Goal: Information Seeking & Learning: Learn about a topic

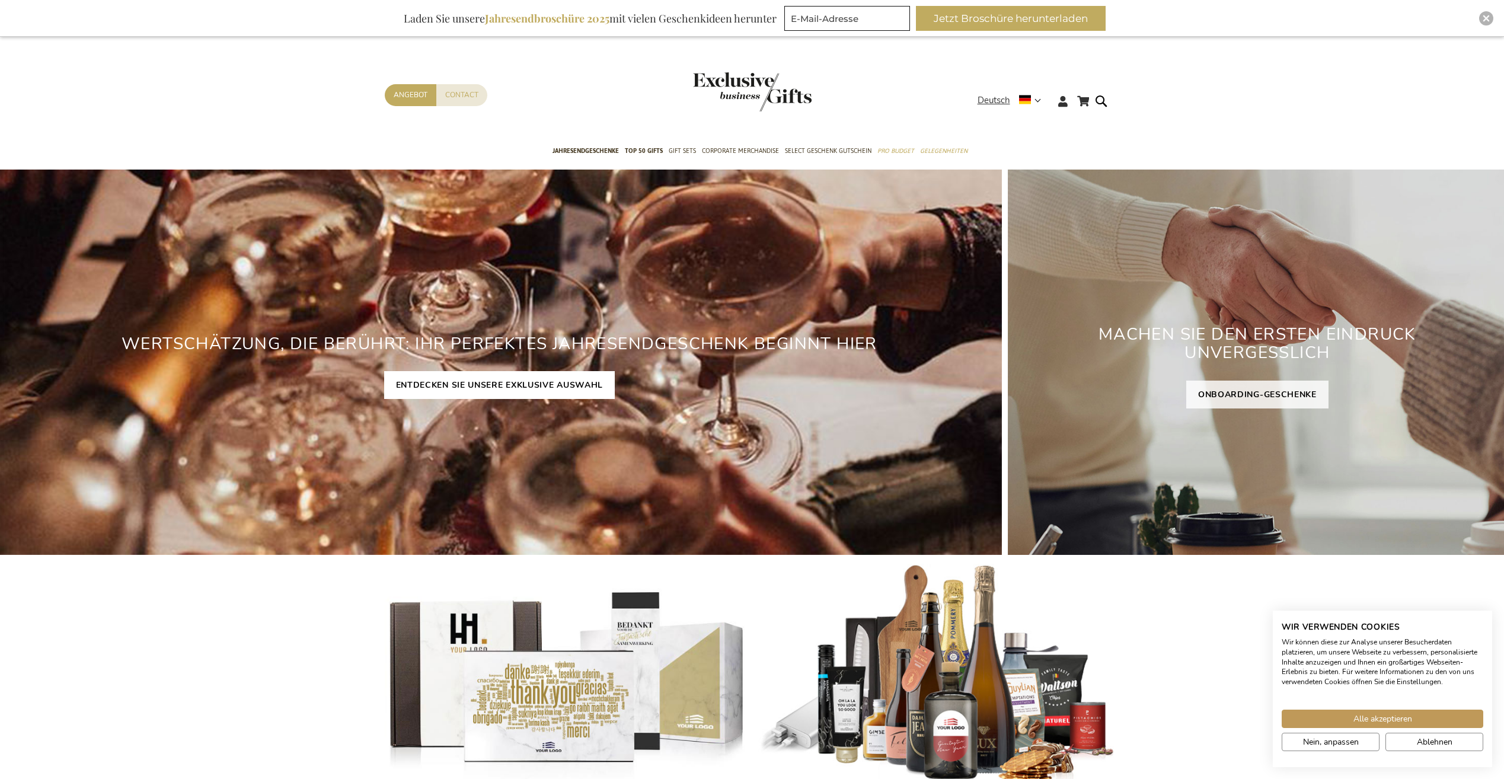
click at [496, 385] on link "ENTDECKEN SIE UNSERE EXKLUSIVE AUSWAHL" at bounding box center [499, 385] width 231 height 28
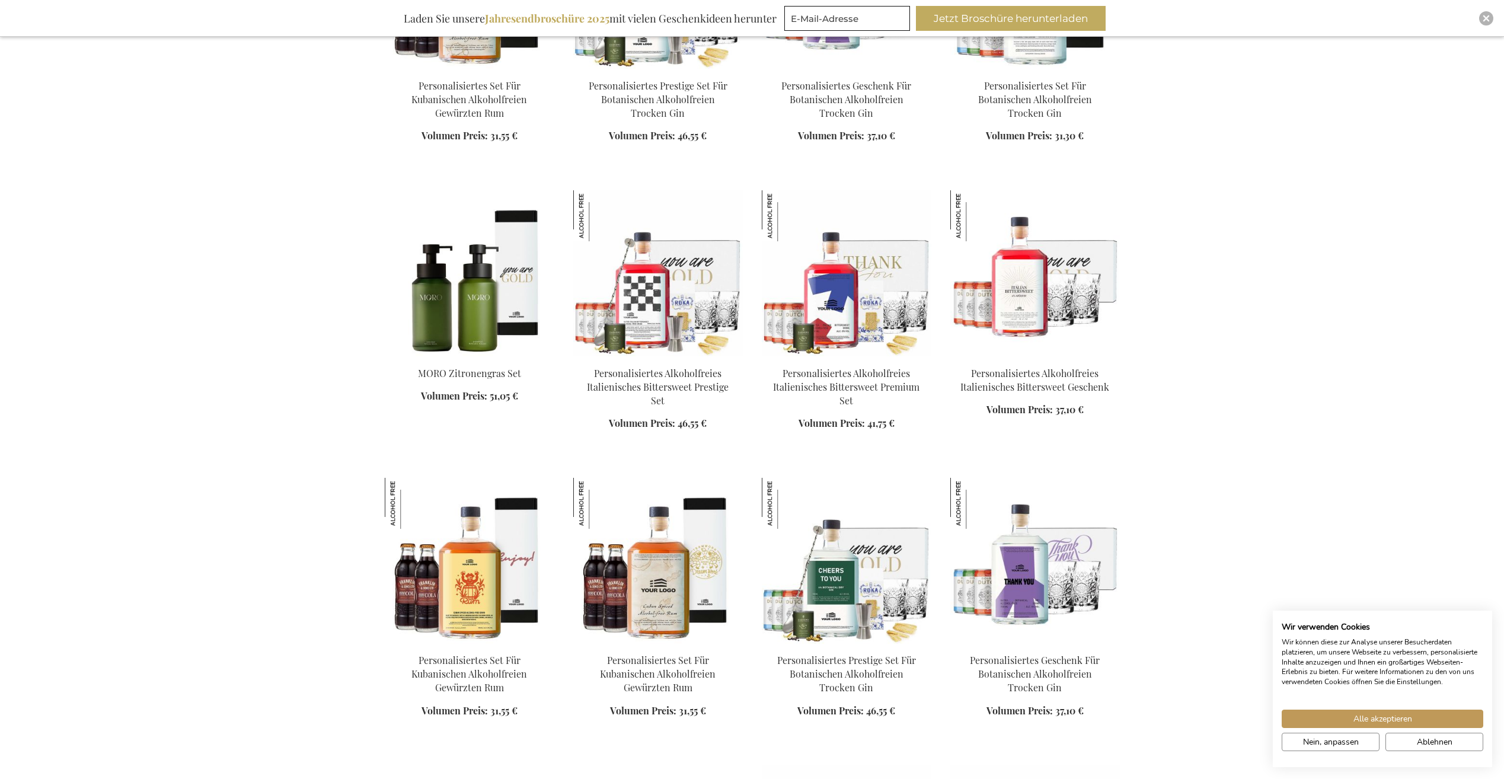
scroll to position [1304, 0]
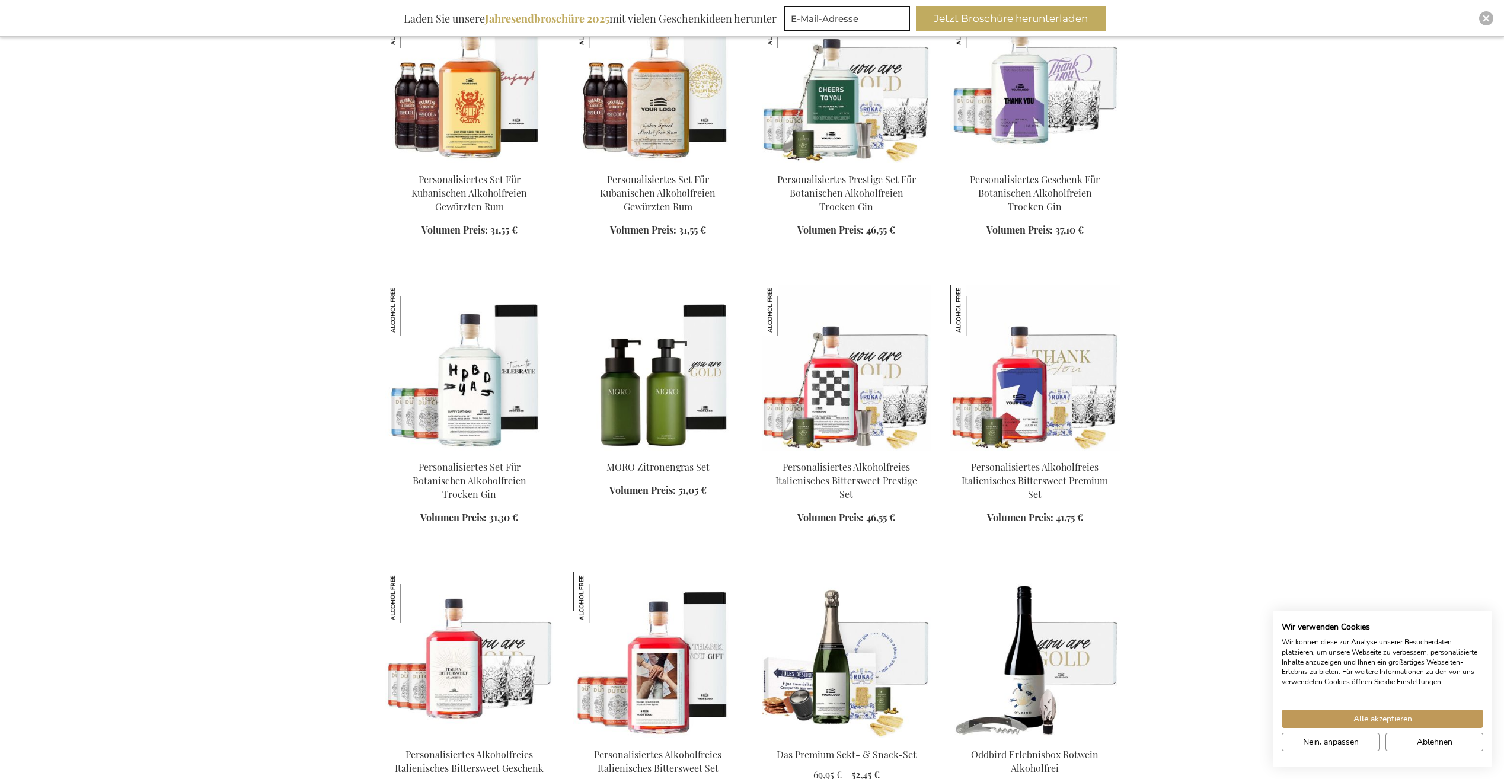
scroll to position [1779, 0]
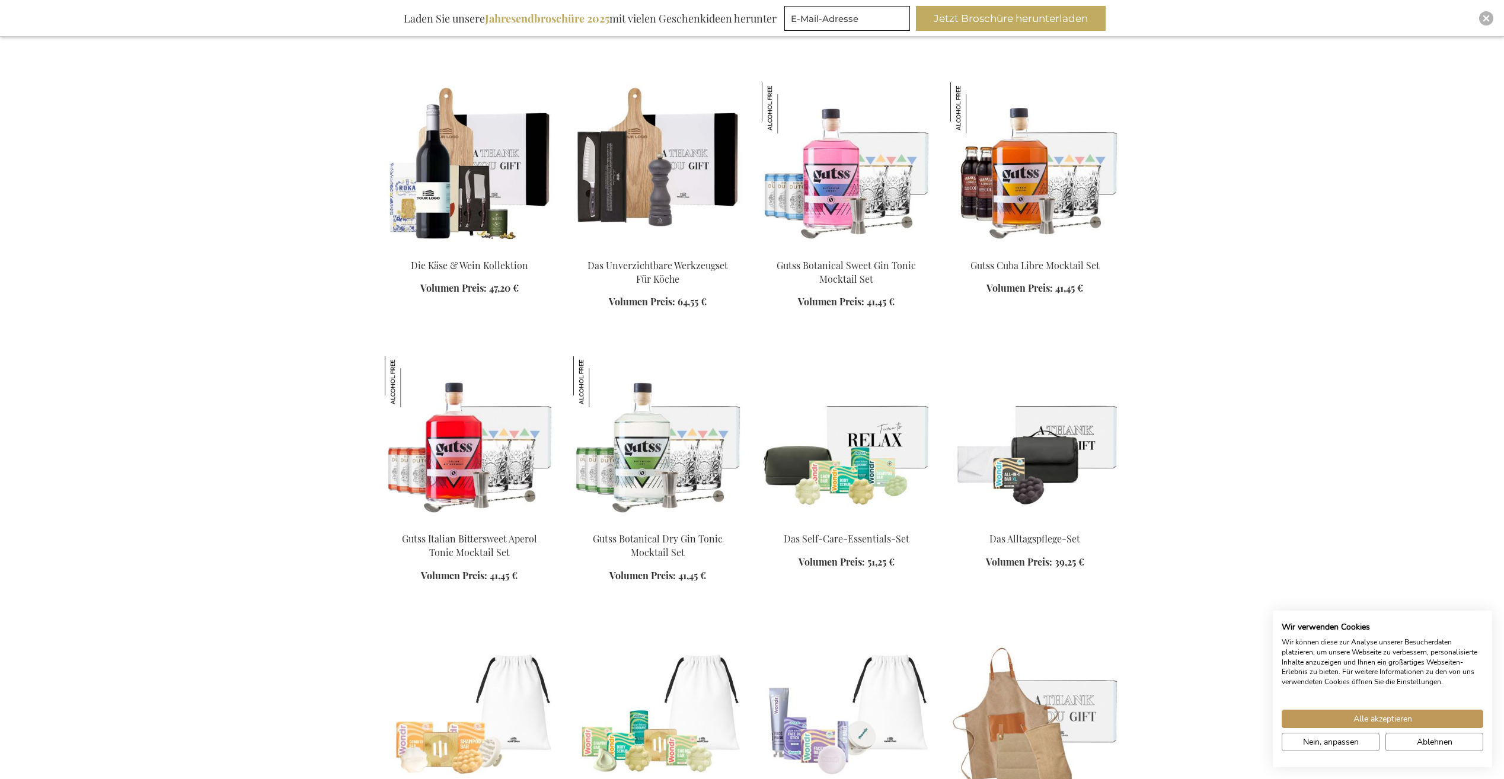
scroll to position [3201, 0]
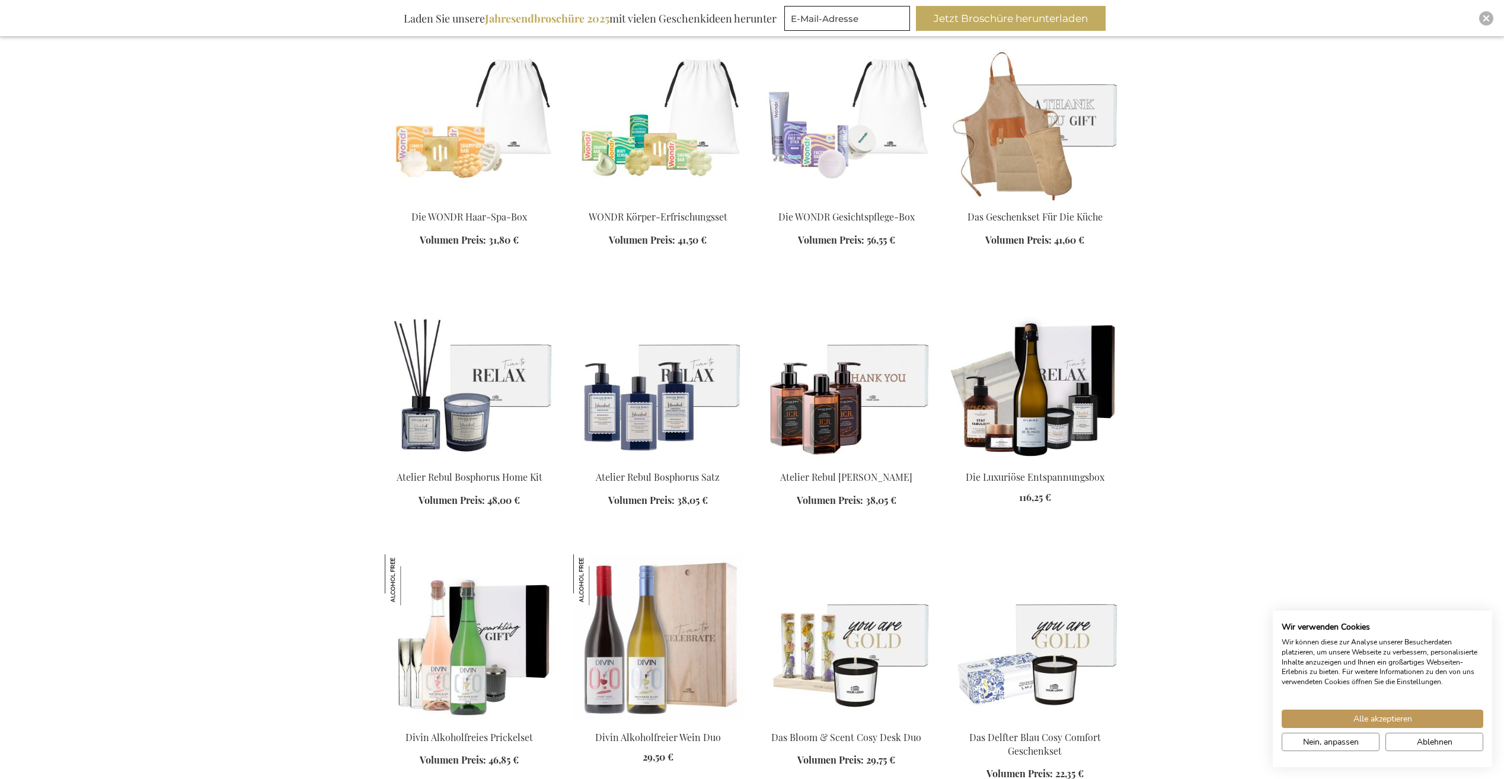
scroll to position [3676, 0]
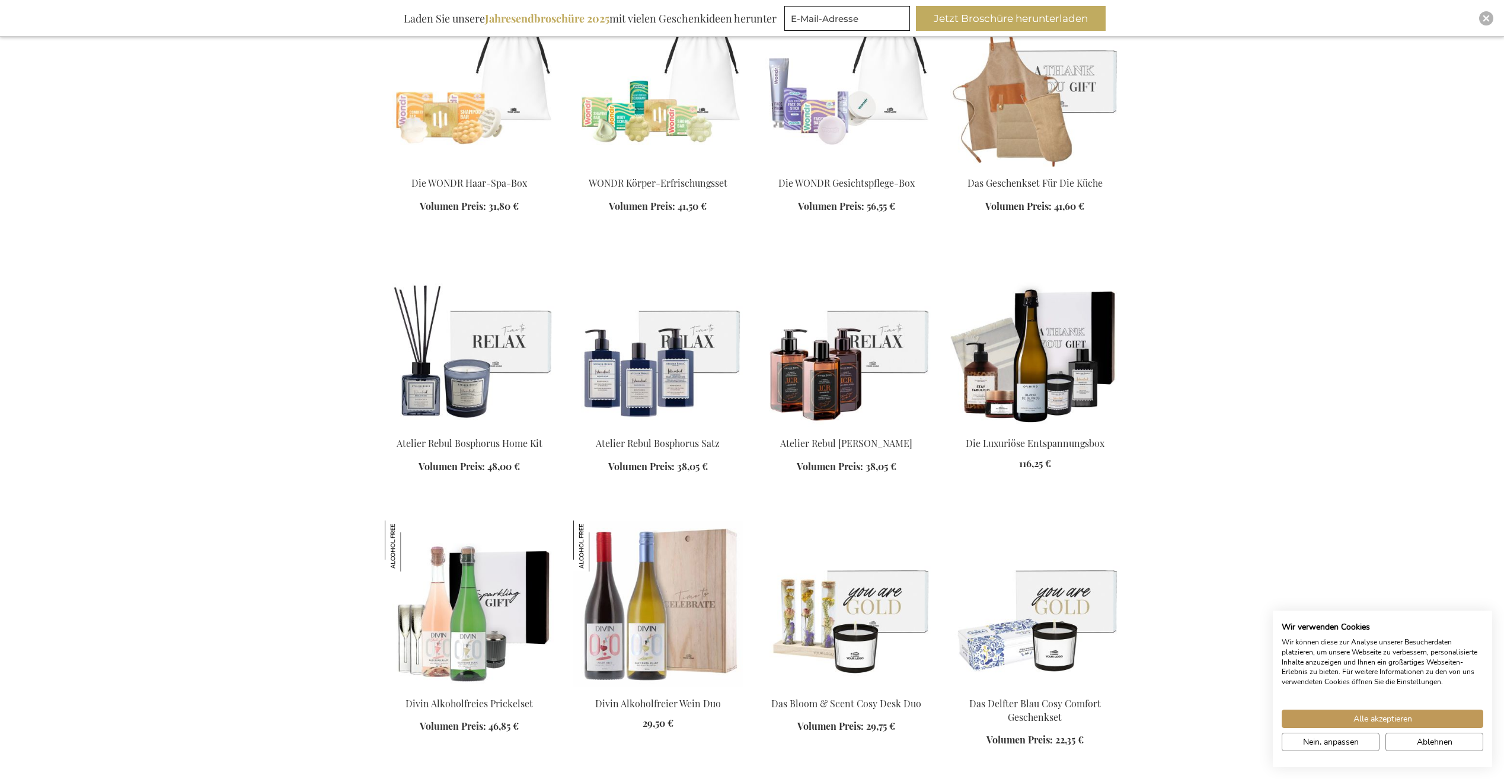
click at [1025, 352] on img at bounding box center [1035, 344] width 170 height 166
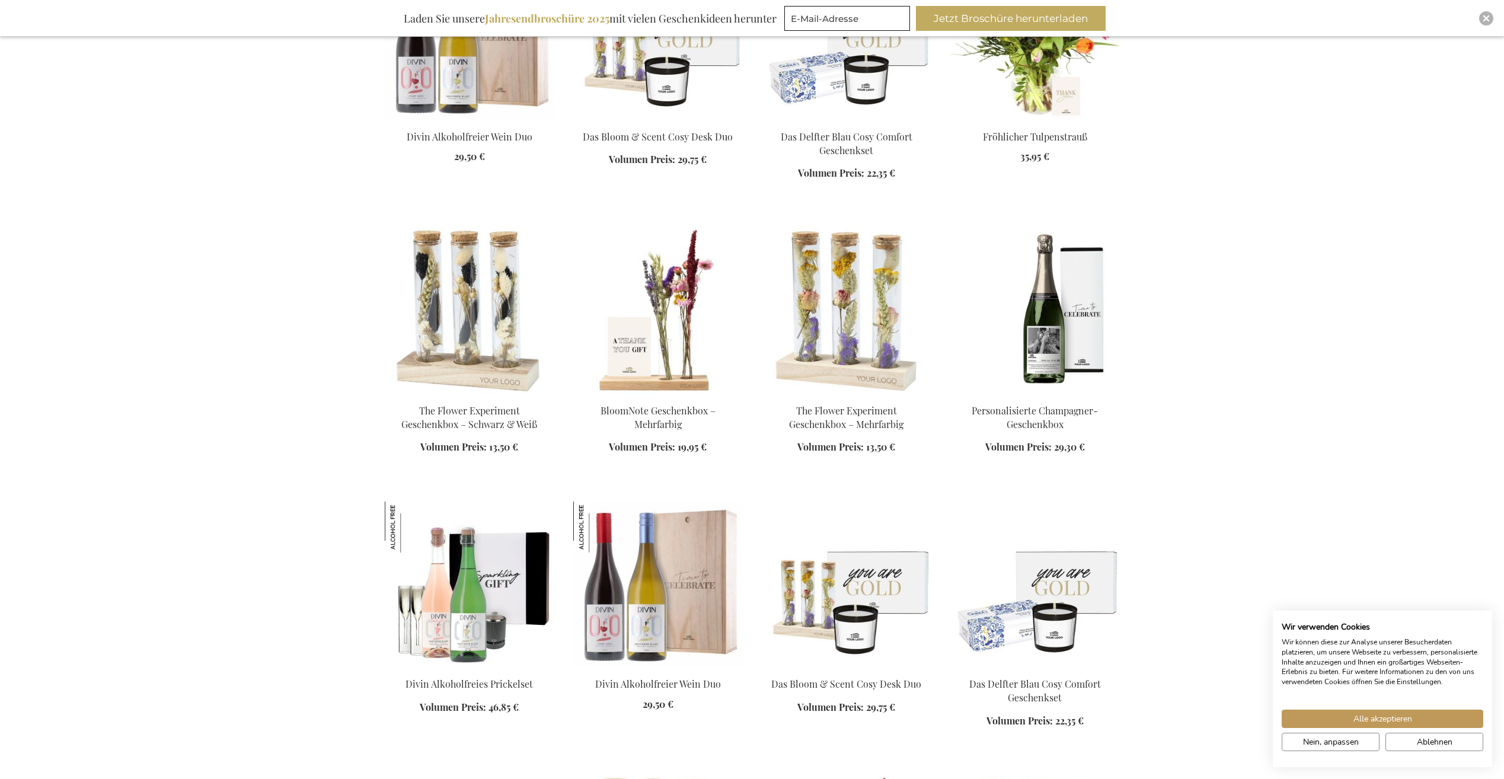
scroll to position [1286, 0]
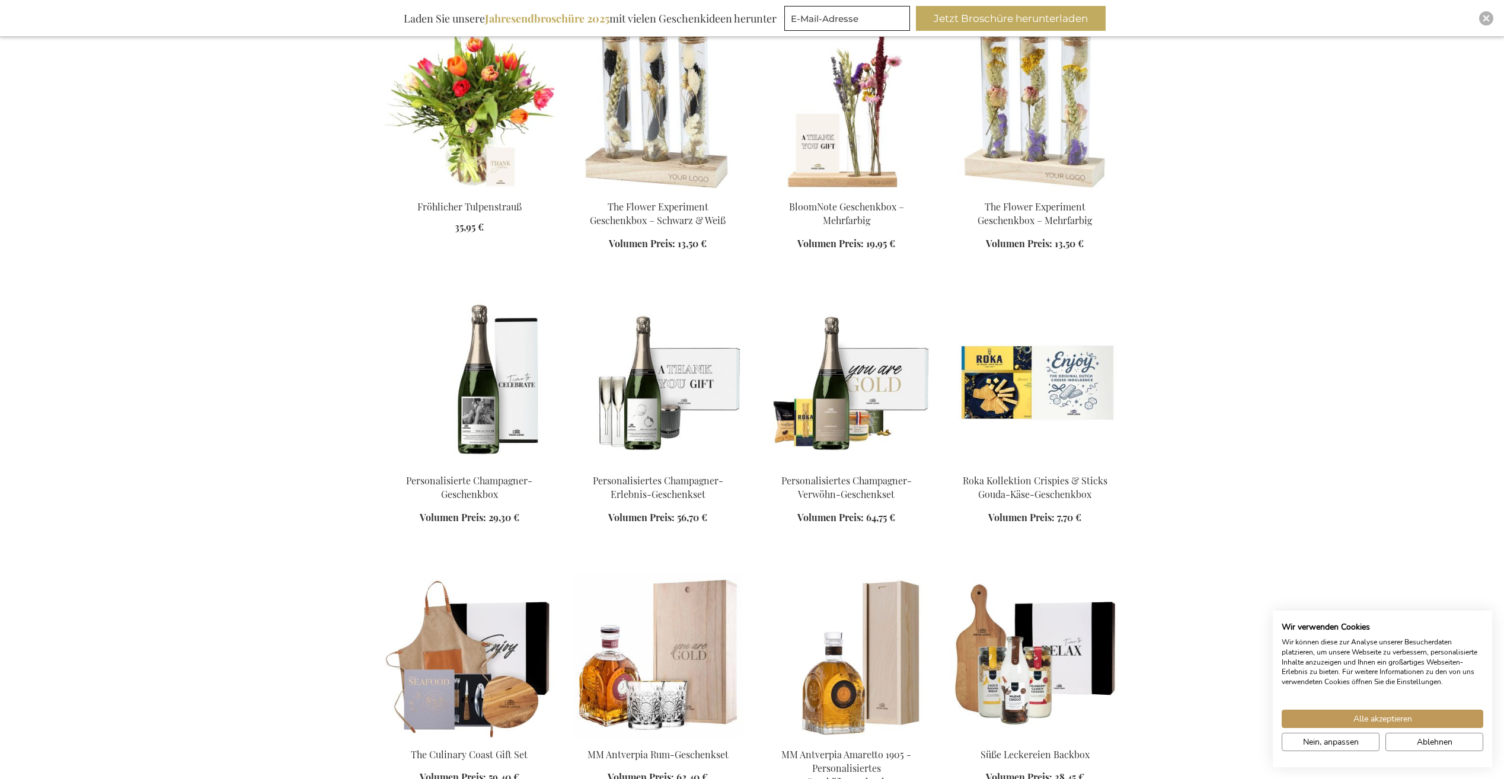
scroll to position [2057, 0]
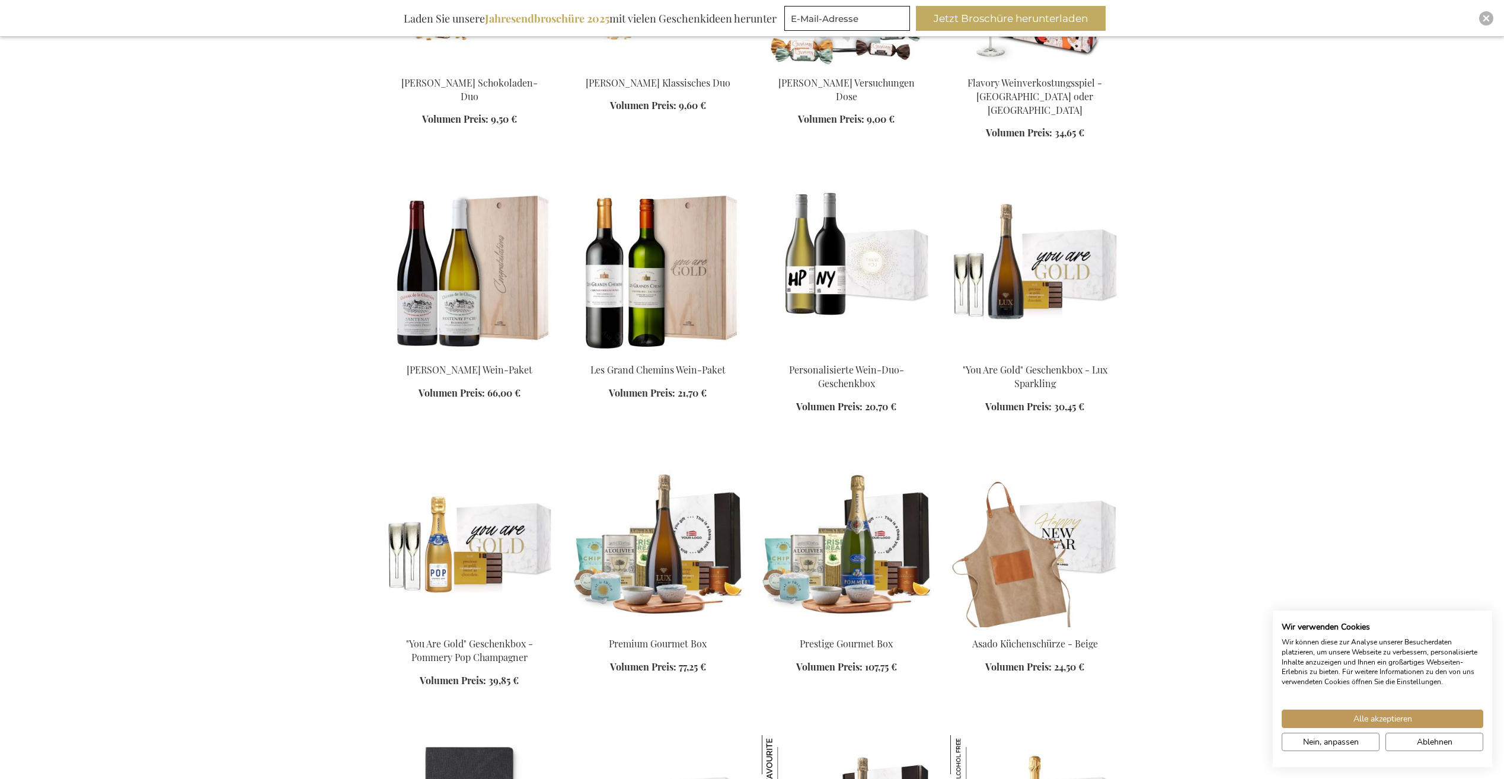
scroll to position [3302, 0]
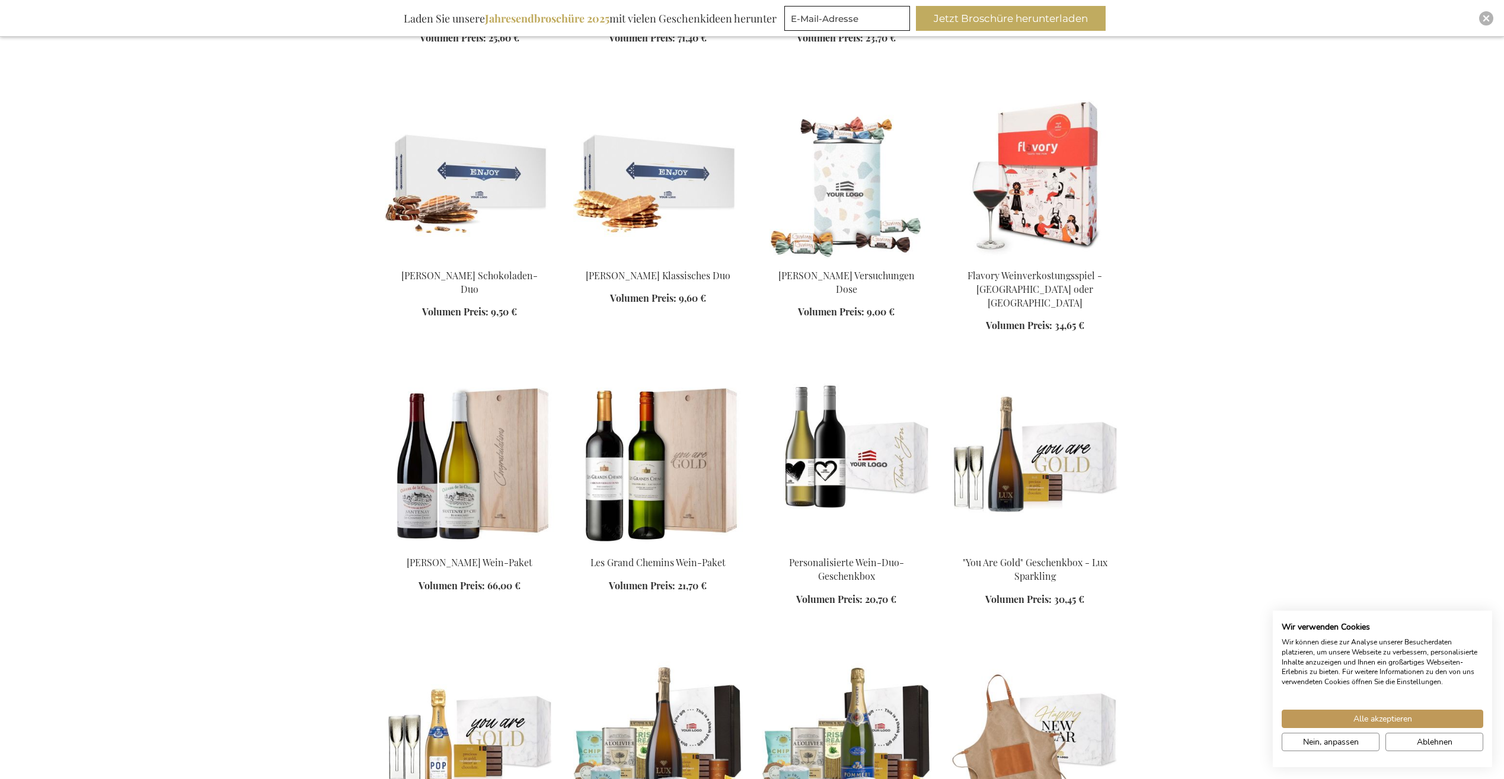
scroll to position [3064, 0]
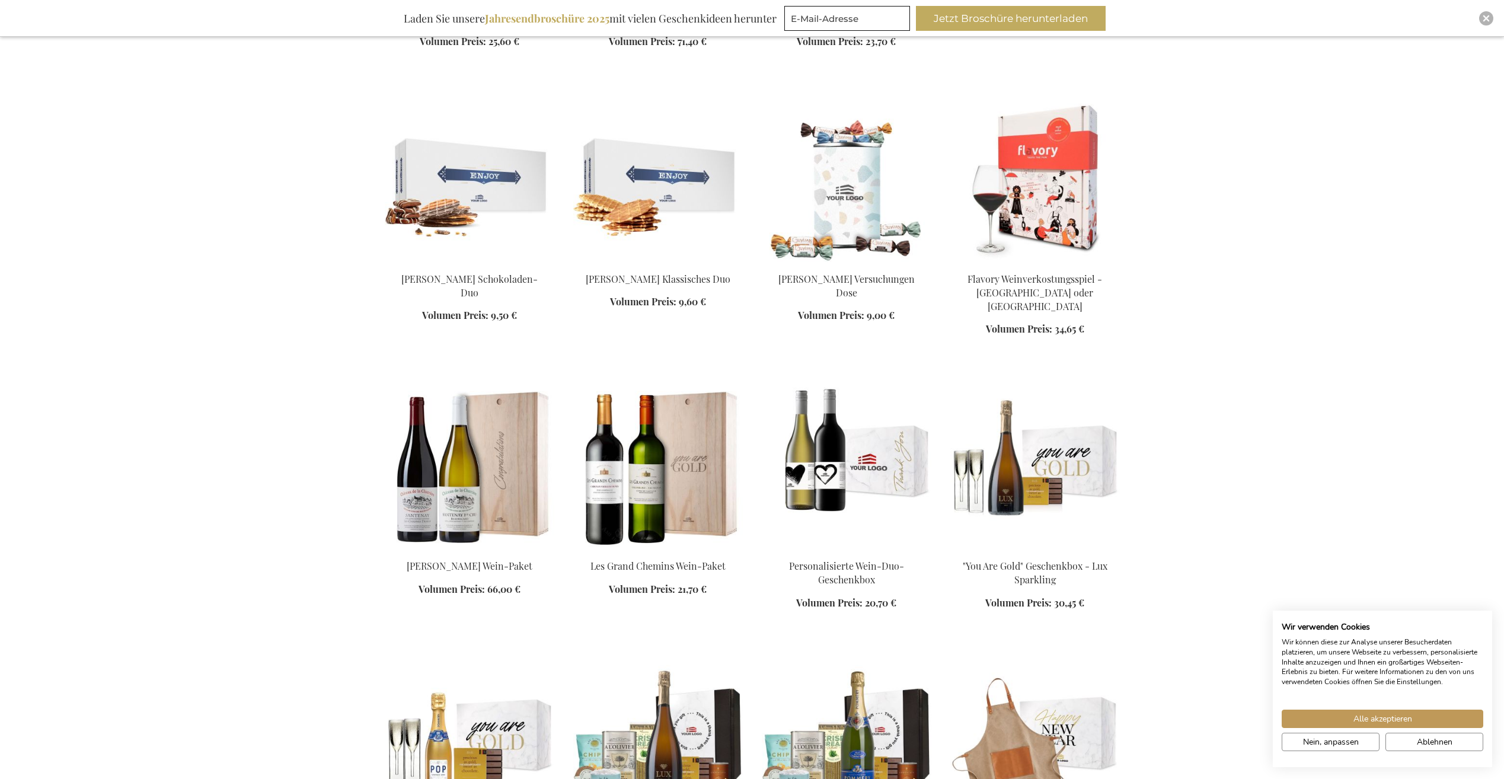
click at [874, 442] on img at bounding box center [847, 467] width 170 height 166
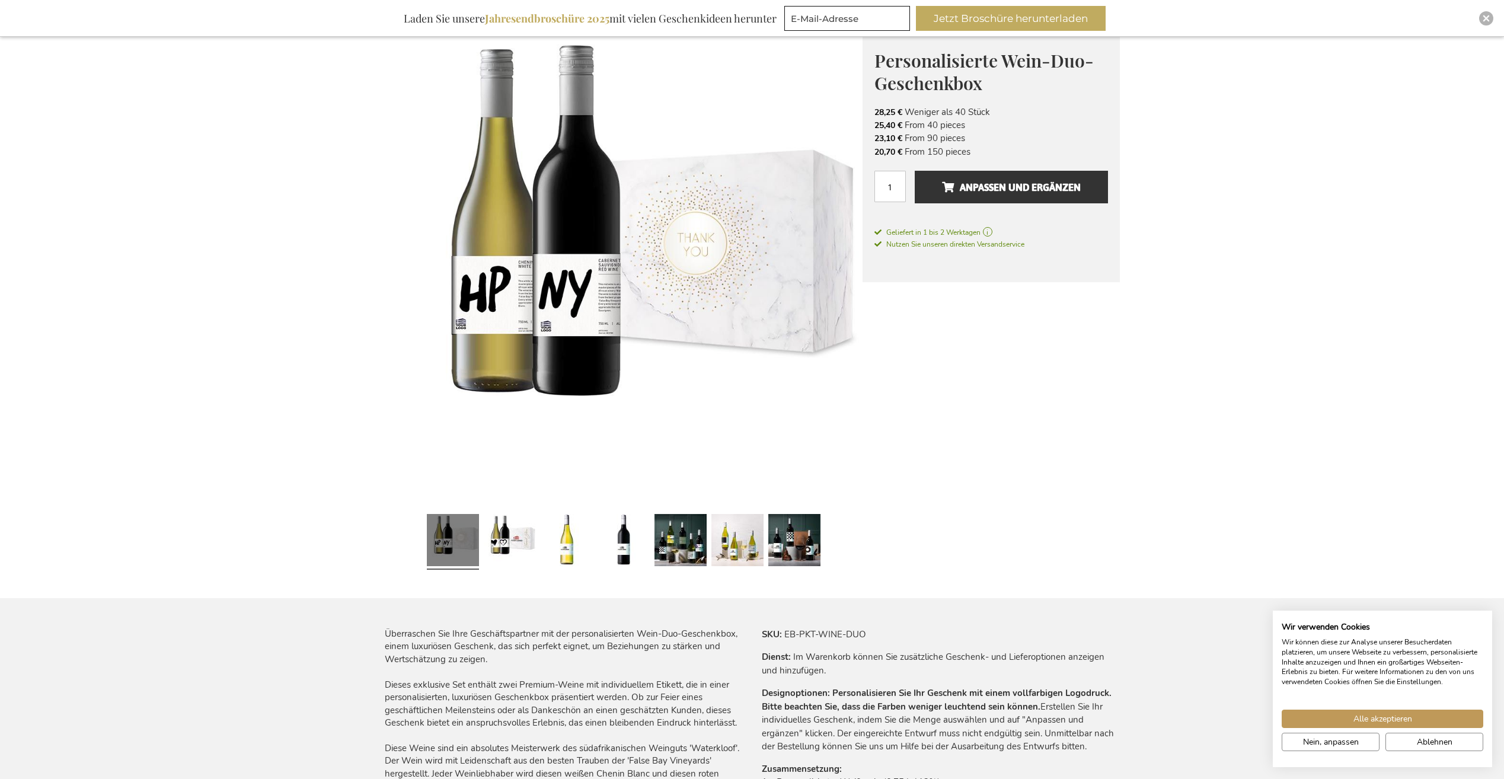
scroll to position [119, 0]
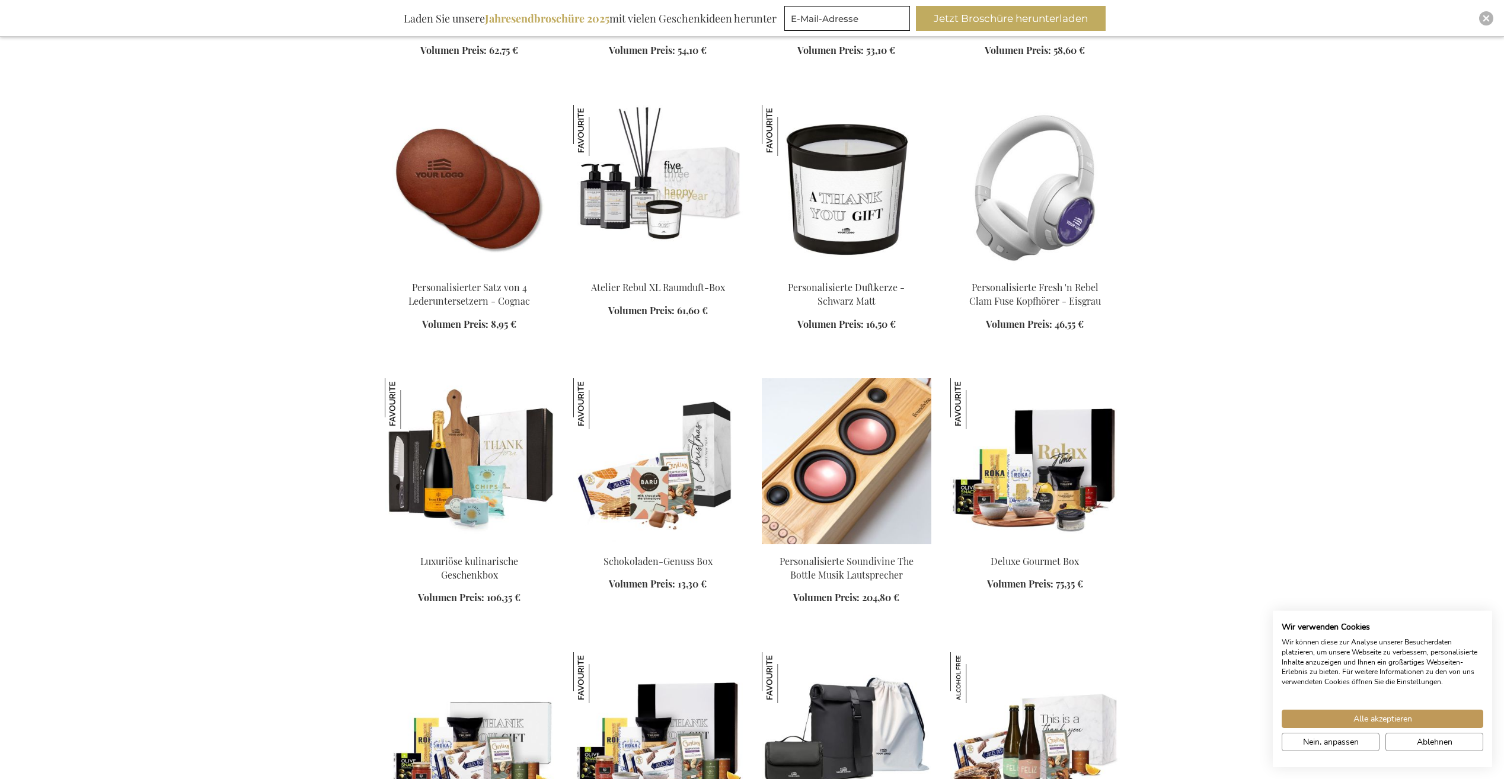
scroll to position [2253, 0]
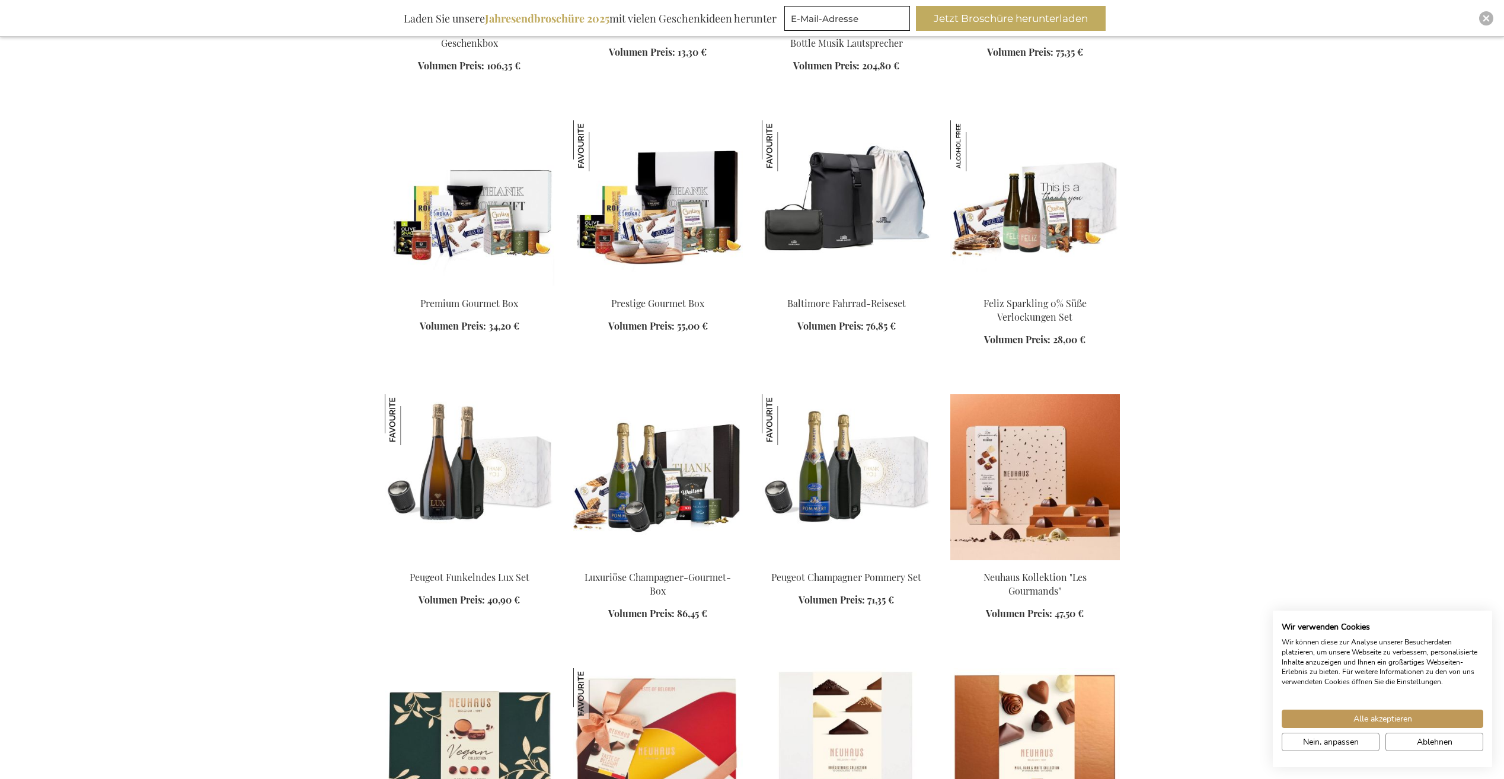
scroll to position [2786, 0]
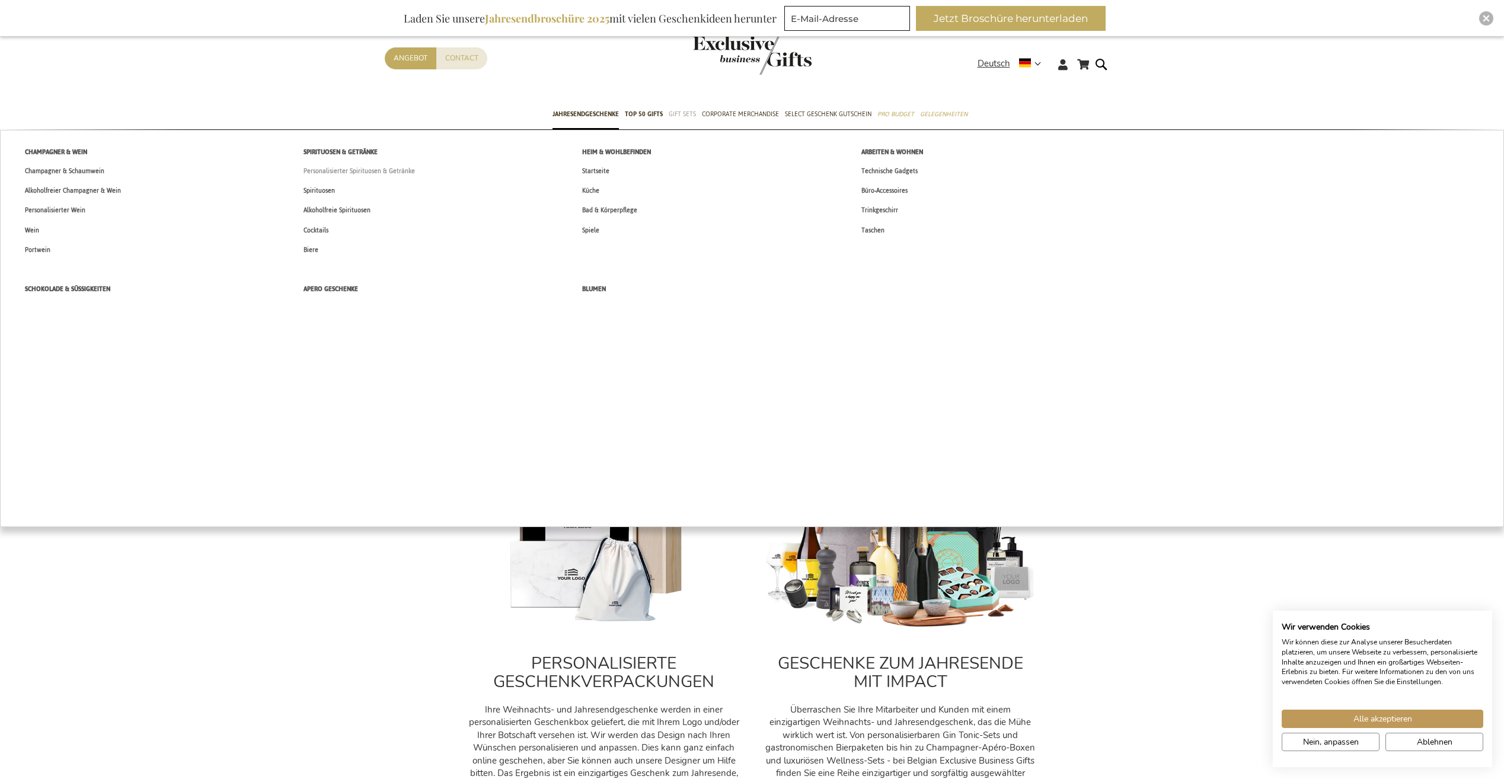
click at [359, 171] on span "Personalisierter Spirituosen & Getränke" at bounding box center [359, 171] width 111 height 12
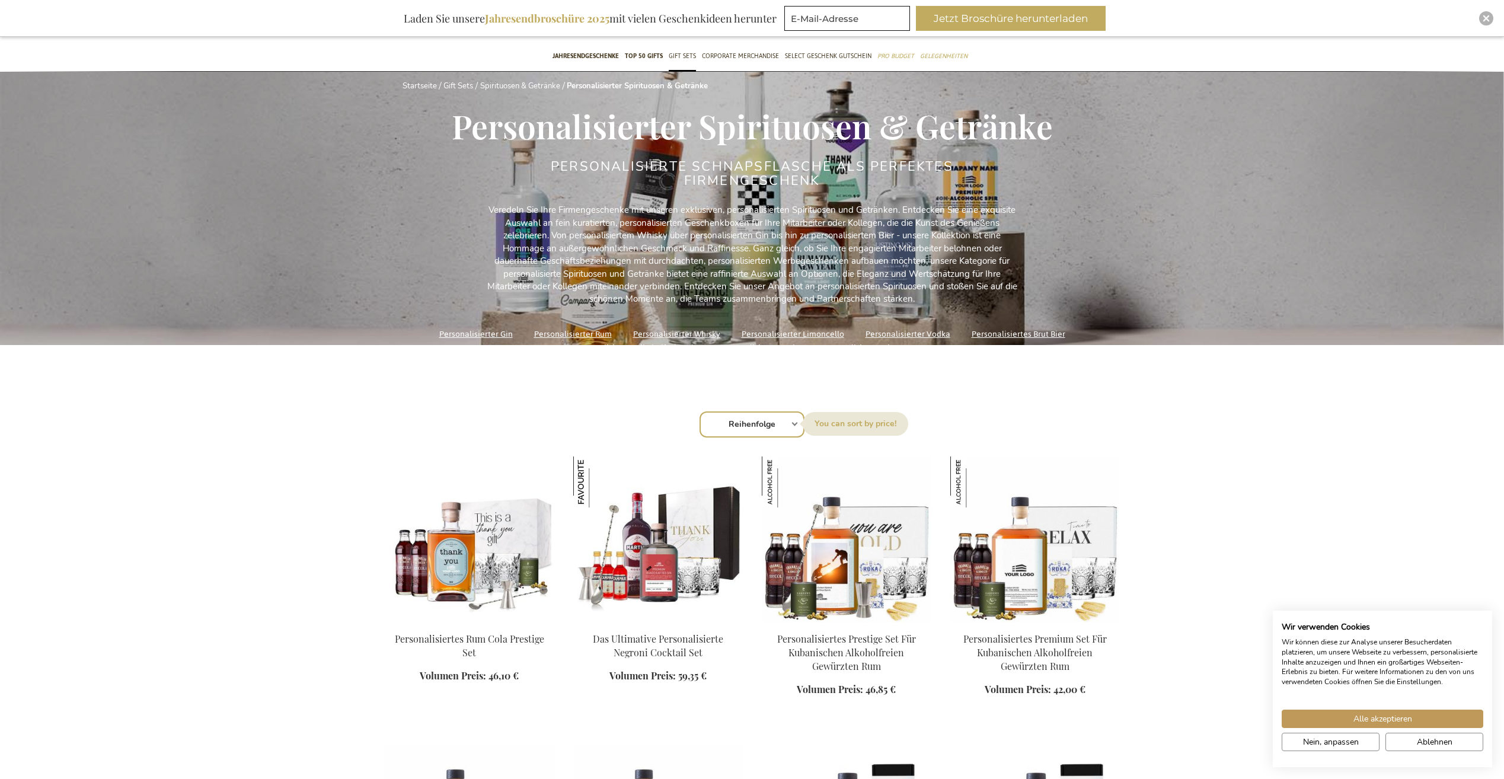
scroll to position [249, 0]
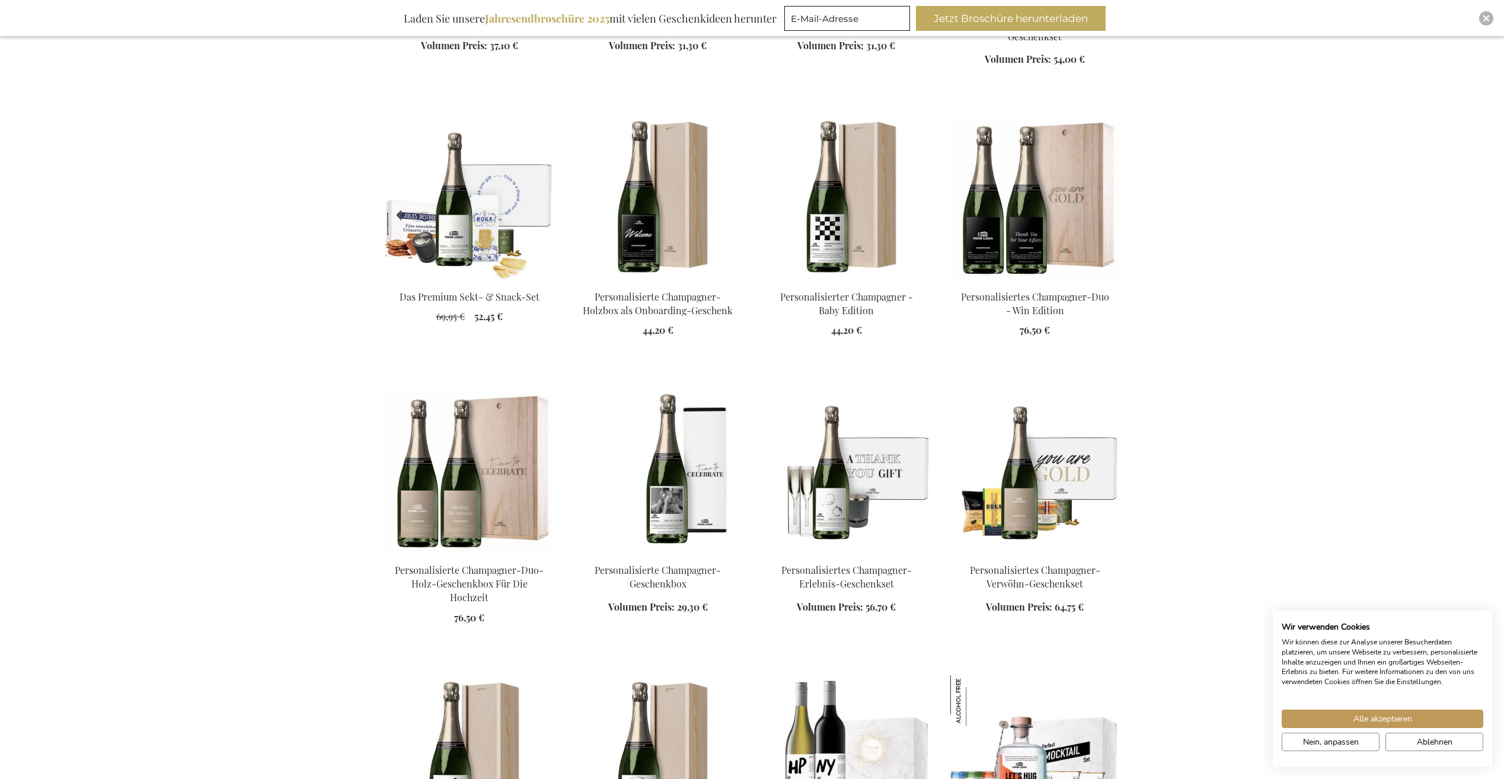
scroll to position [1956, 0]
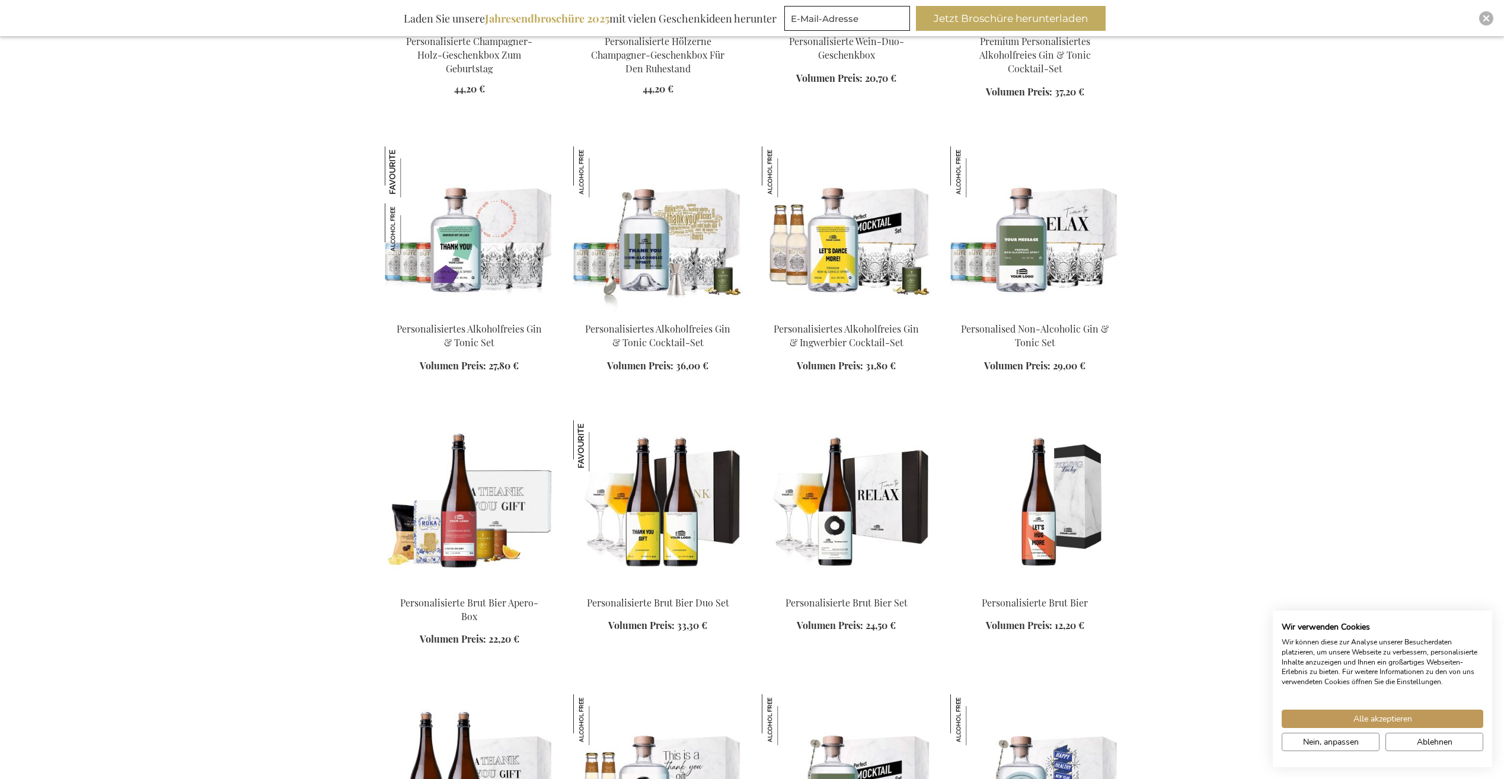
scroll to position [2727, 0]
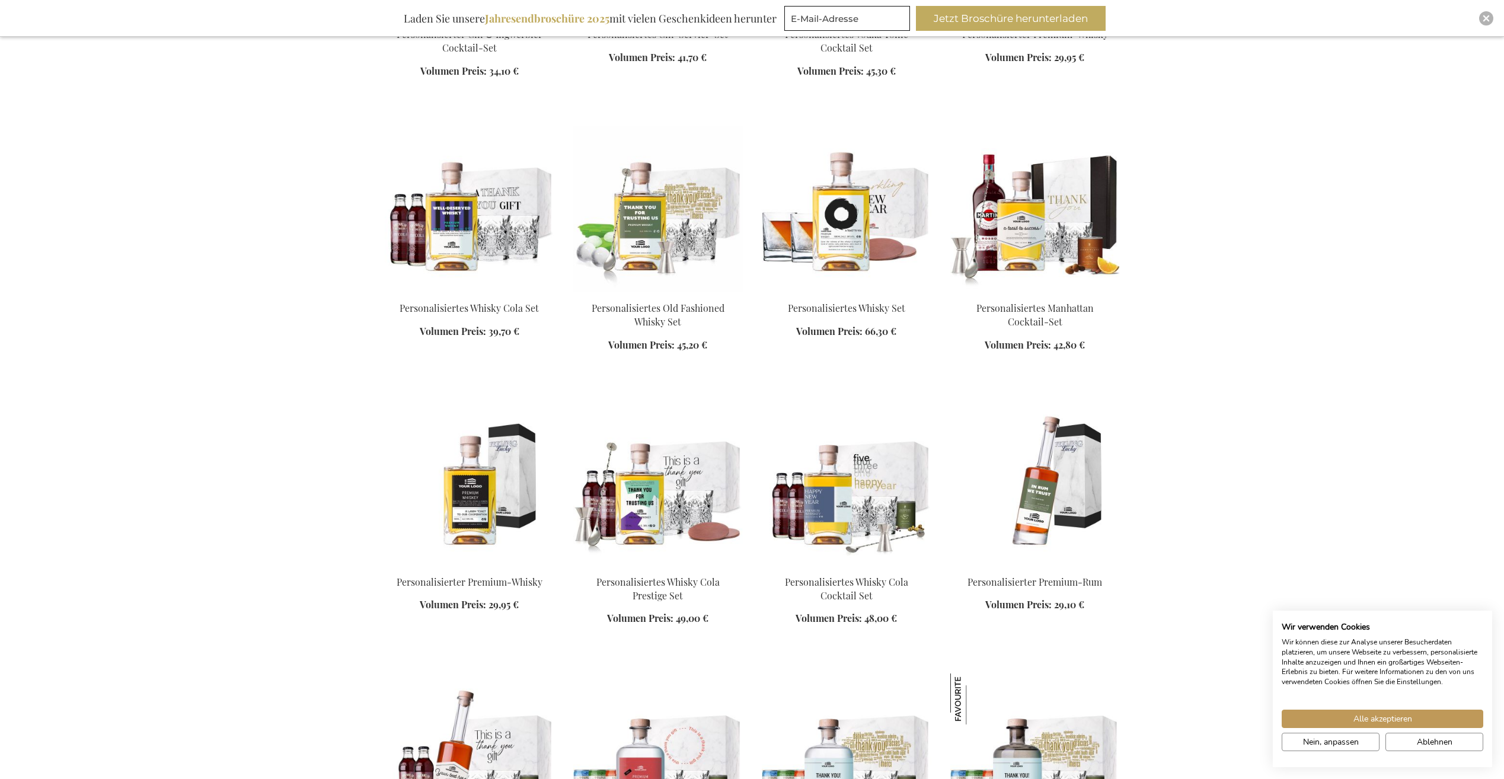
scroll to position [4328, 0]
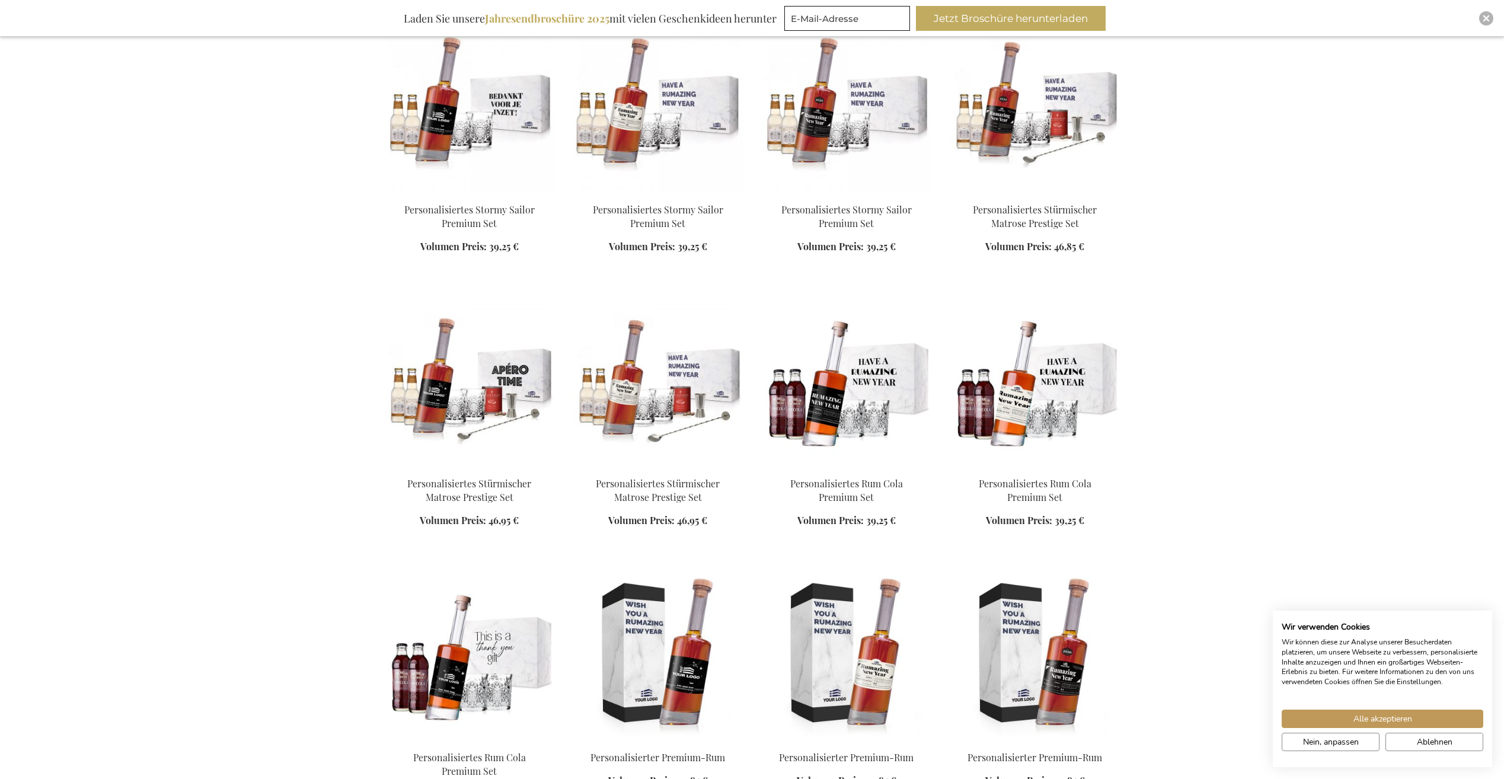
scroll to position [5514, 0]
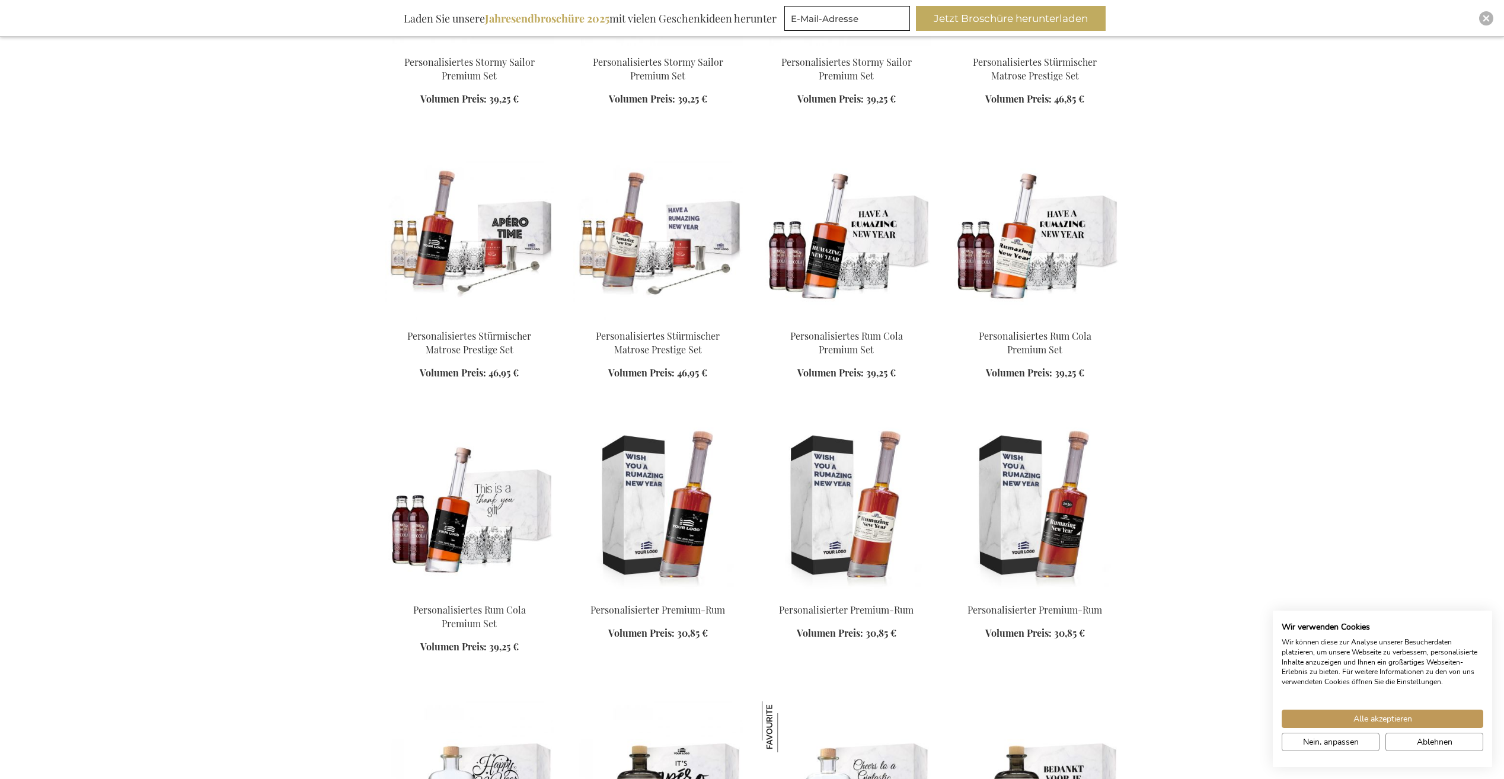
scroll to position [5810, 0]
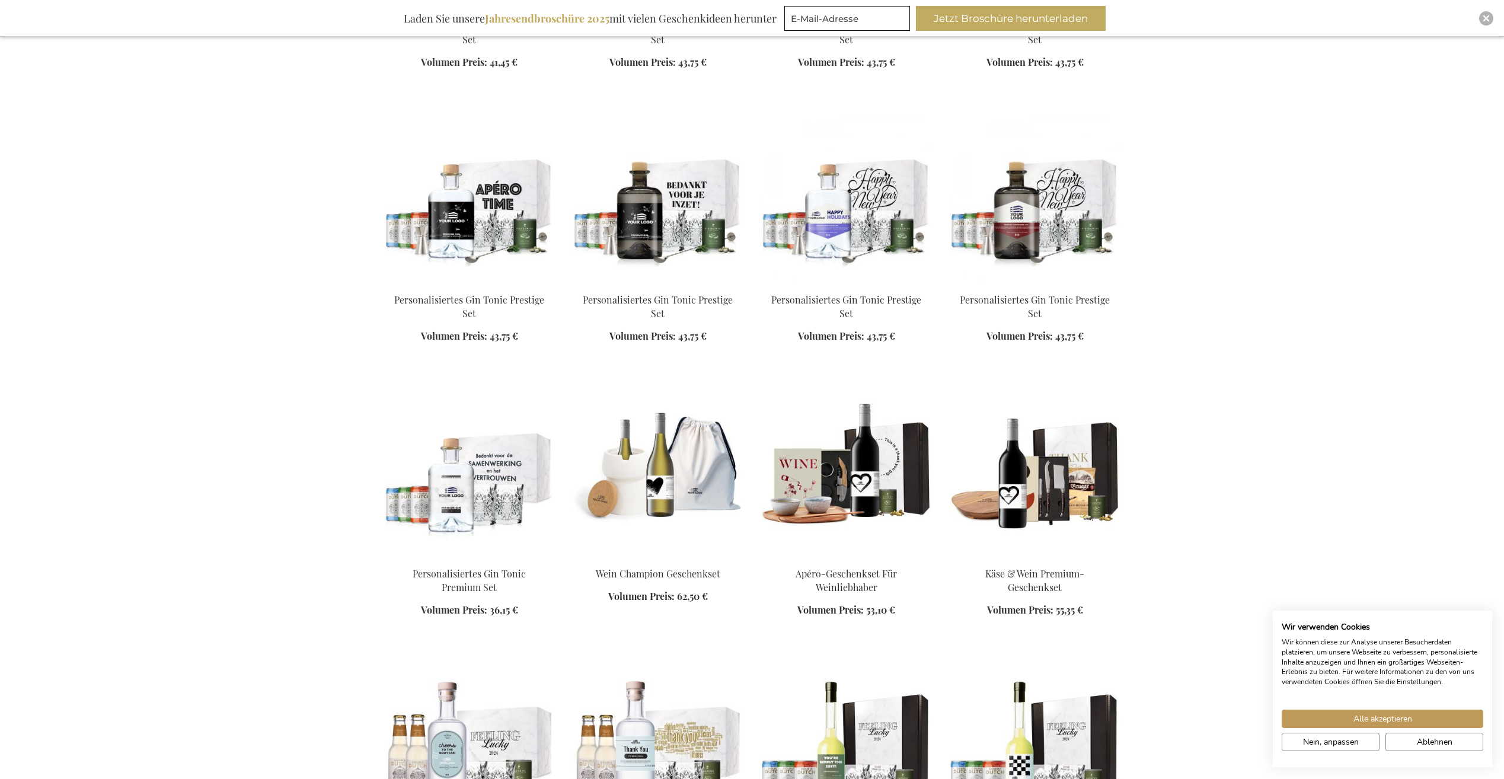
scroll to position [6521, 0]
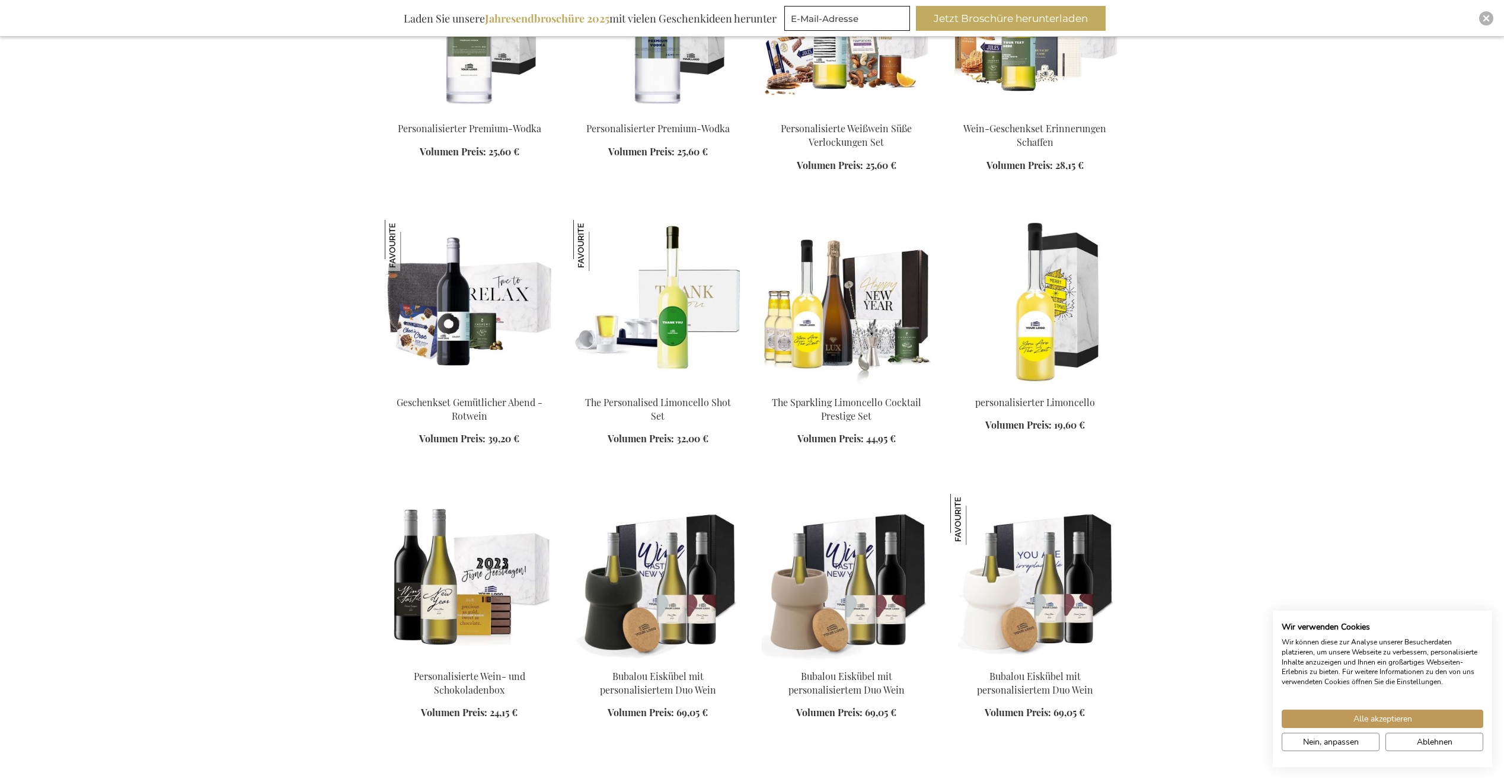
scroll to position [7826, 0]
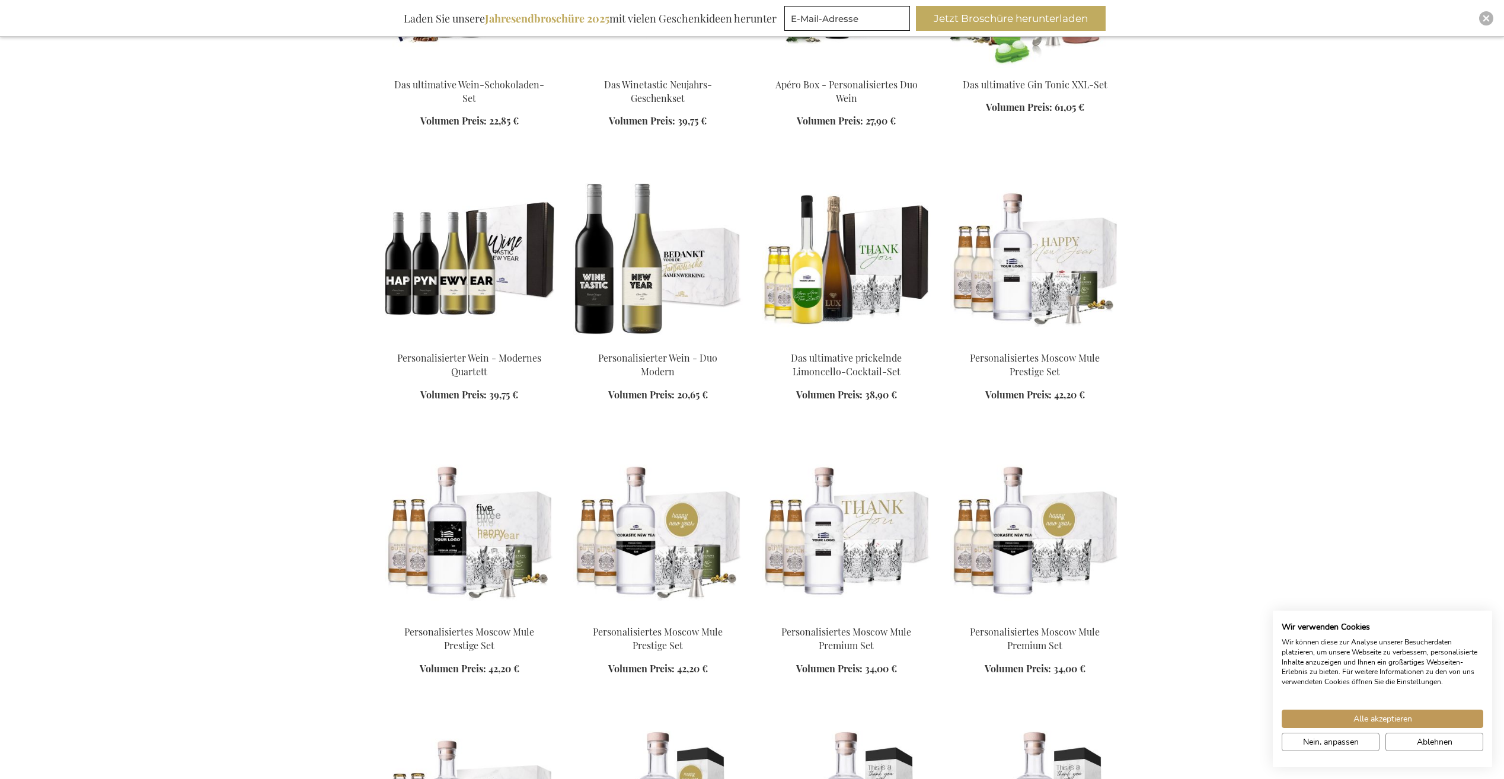
scroll to position [8656, 0]
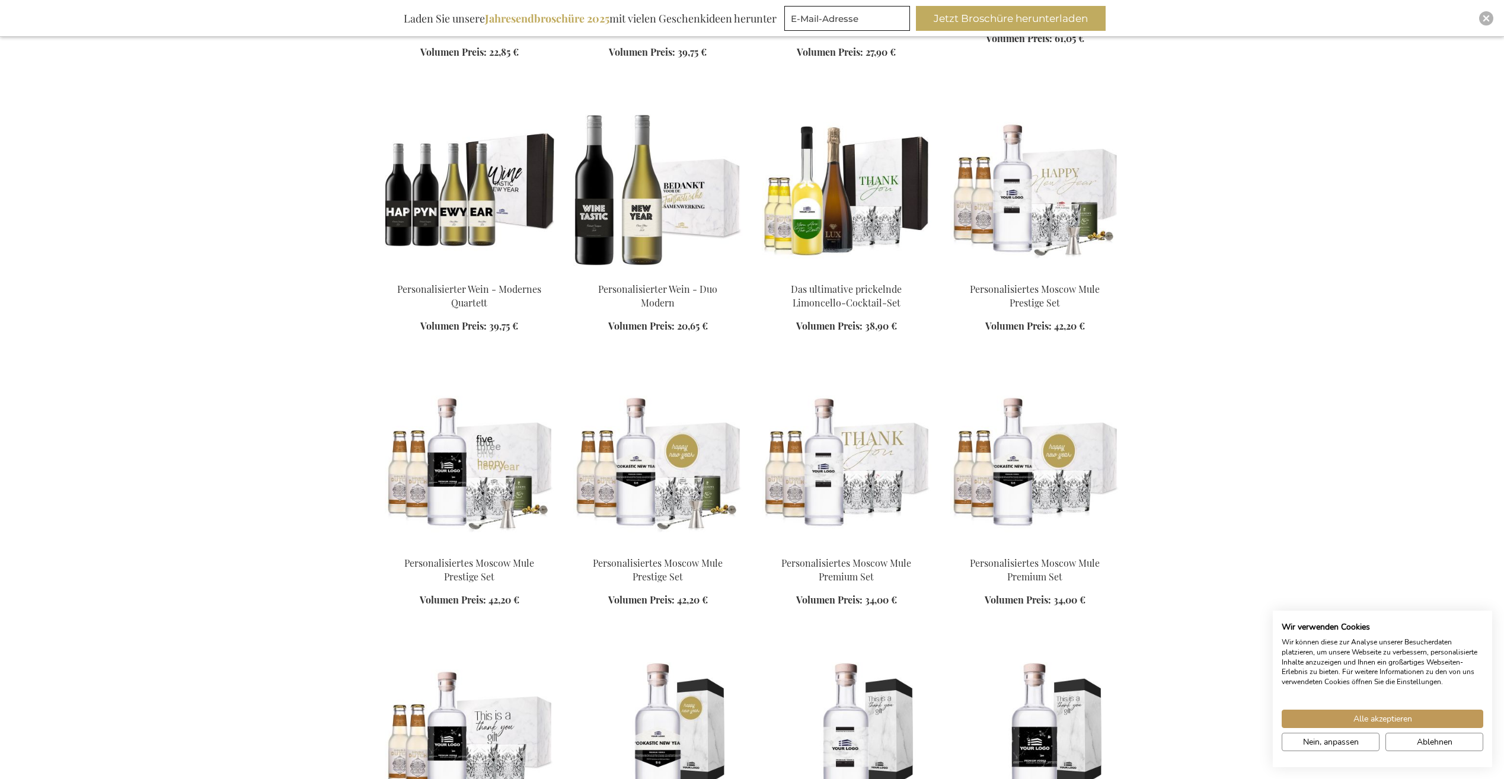
scroll to position [8715, 0]
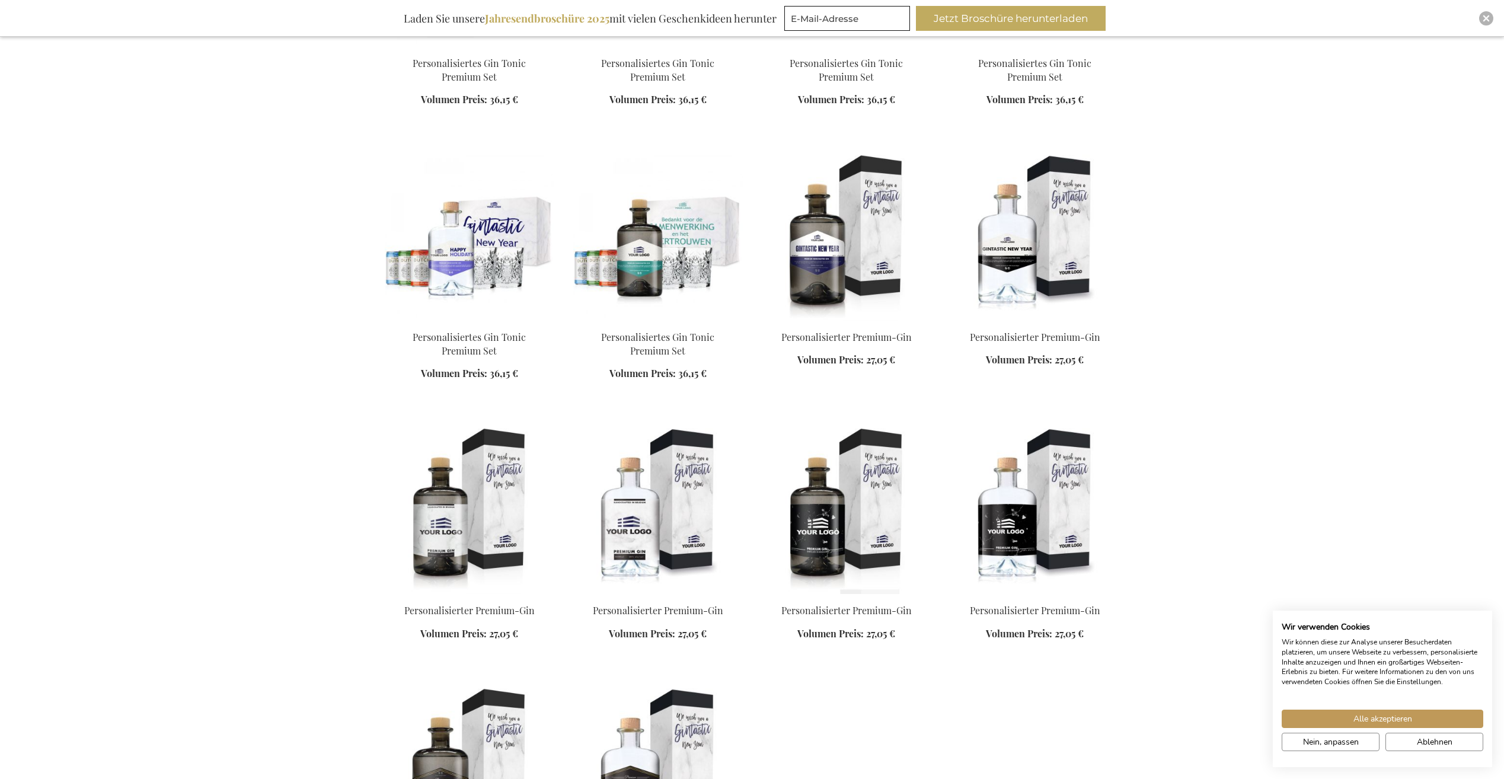
scroll to position [9960, 0]
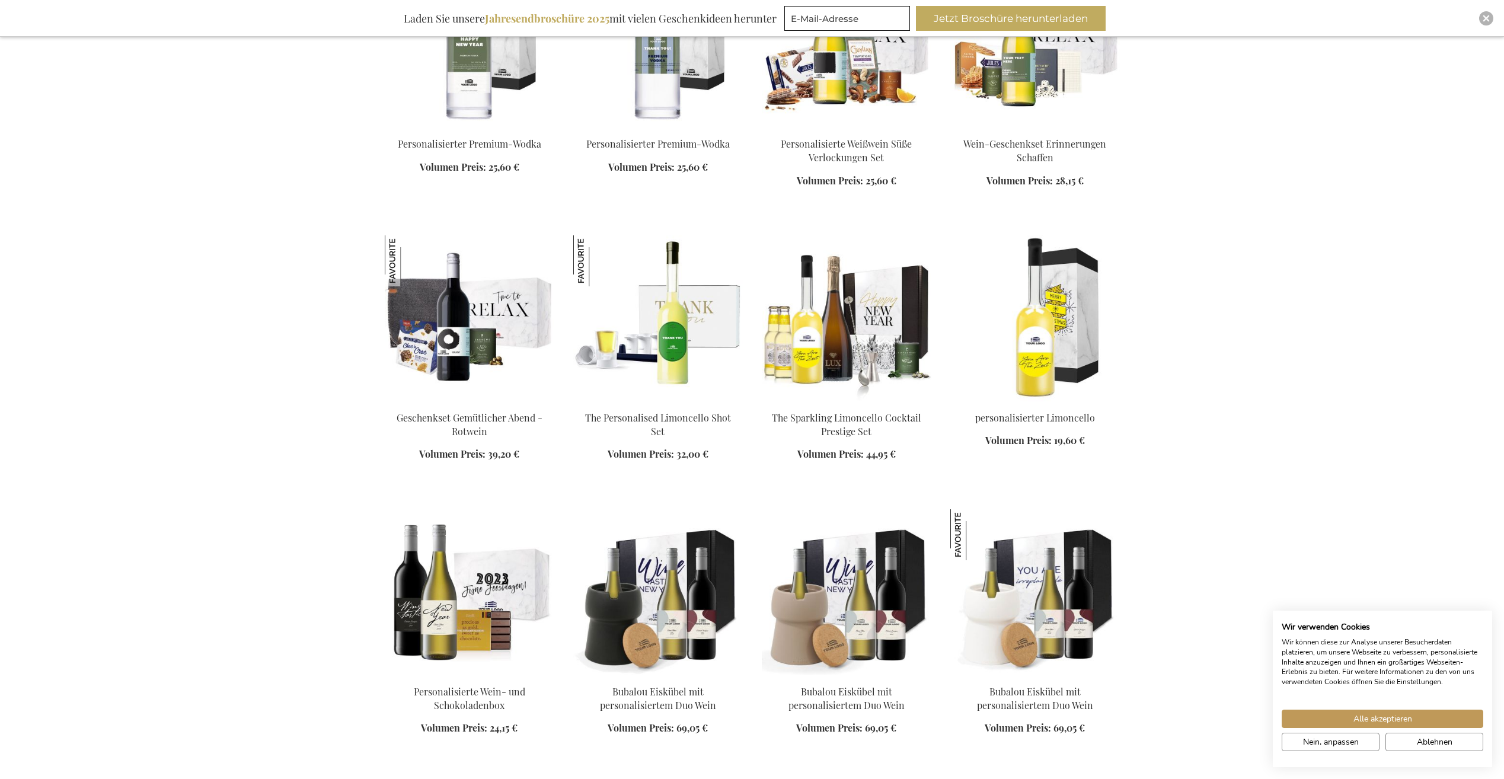
scroll to position [7707, 0]
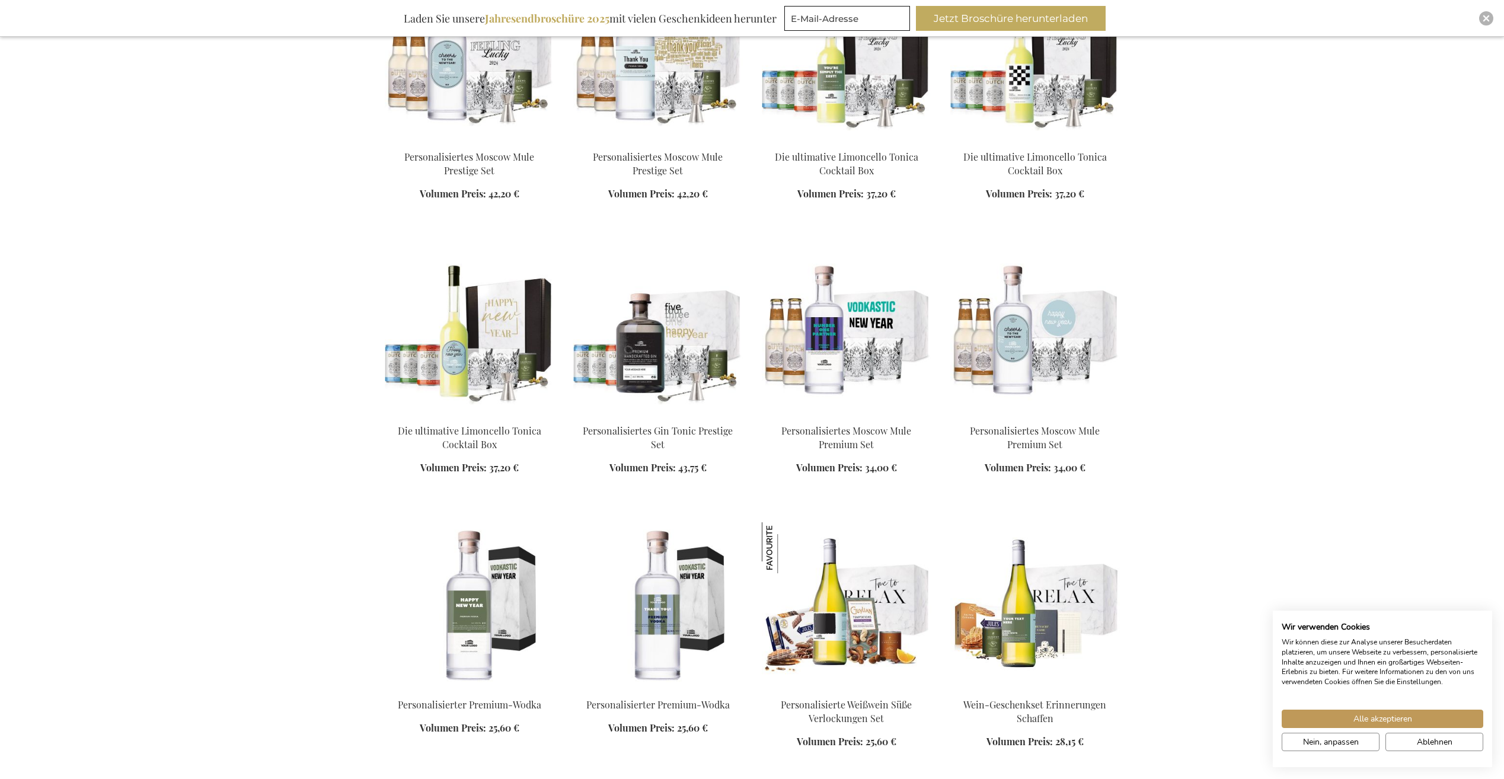
scroll to position [7055, 0]
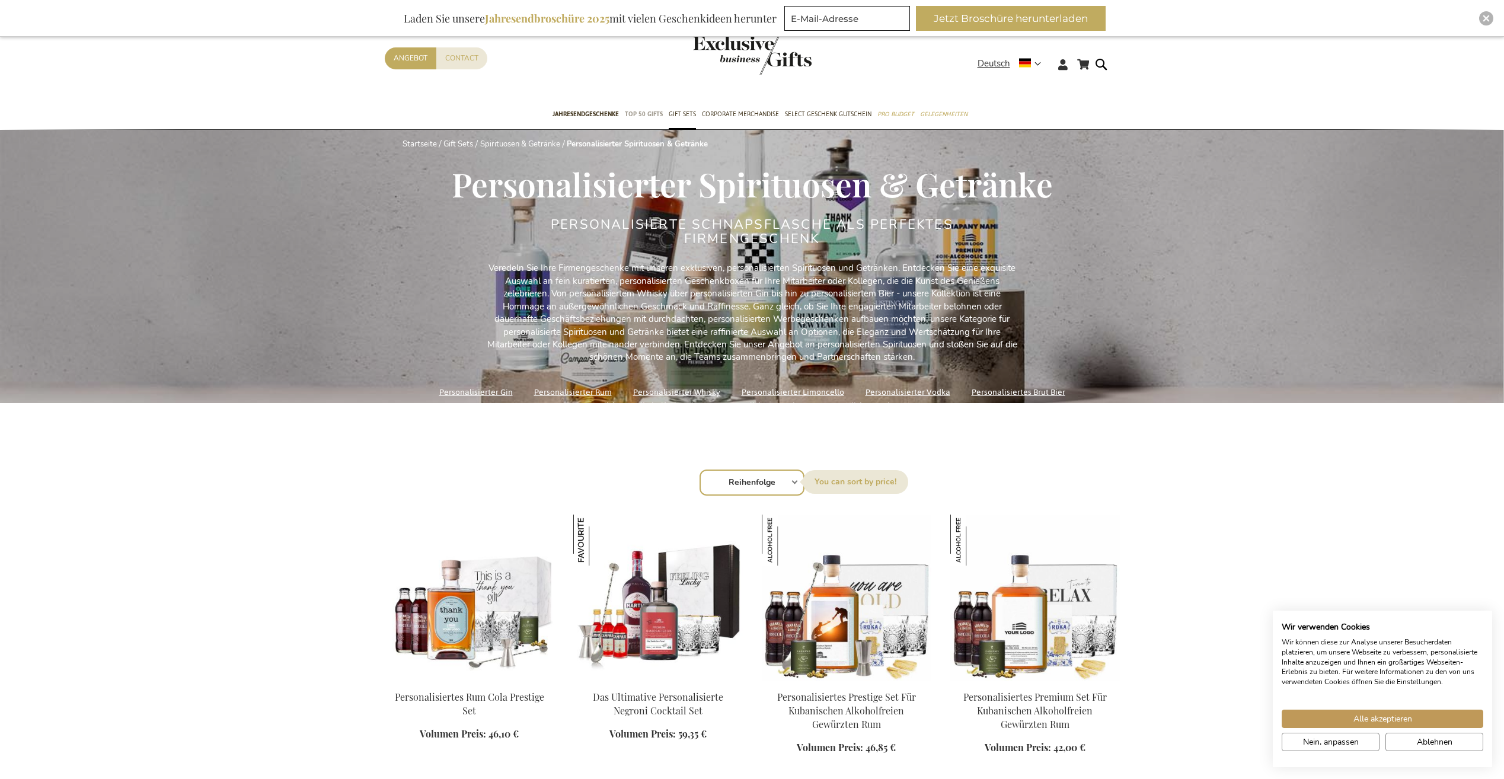
click at [651, 114] on span "TOP 50 Gifts" at bounding box center [644, 114] width 38 height 12
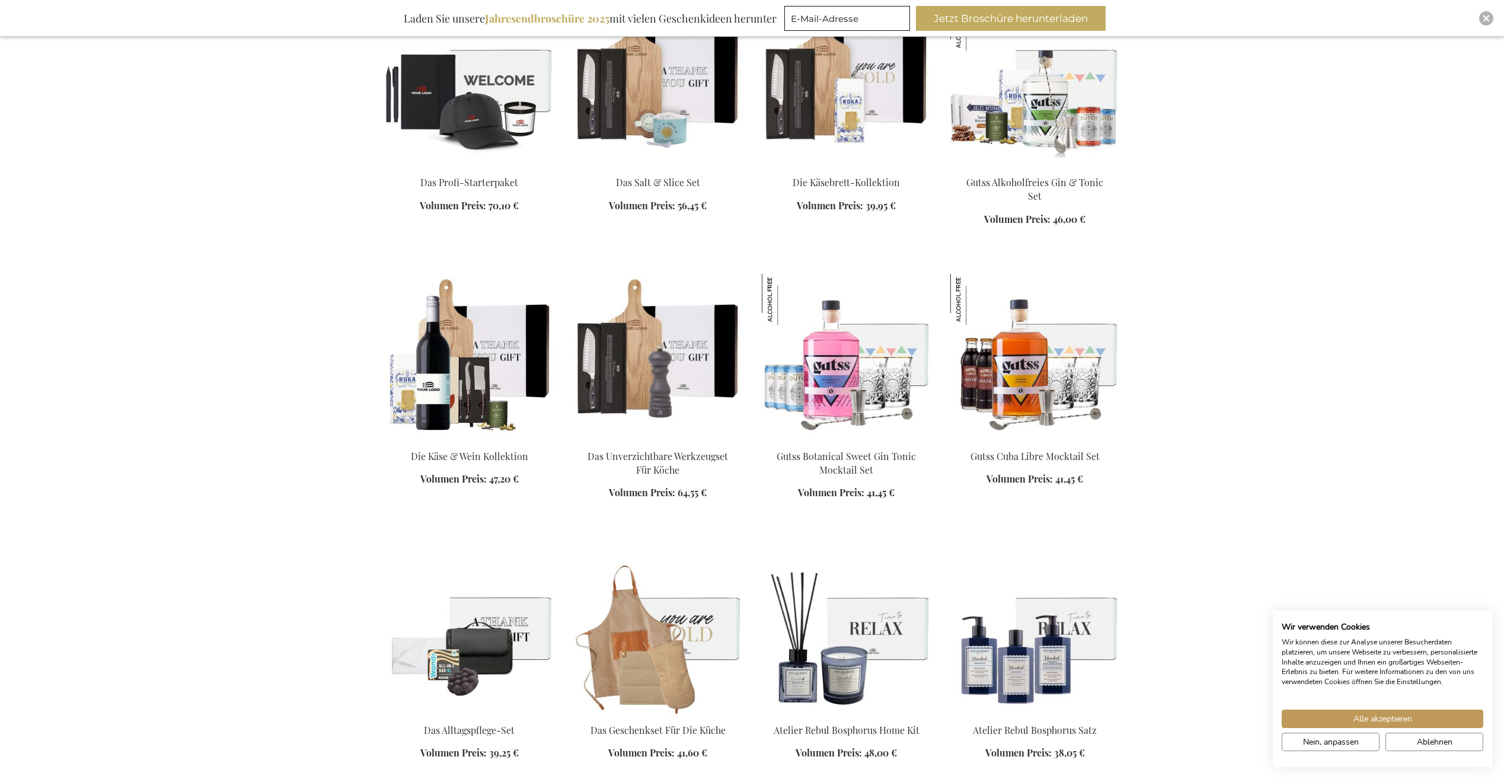
scroll to position [1186, 0]
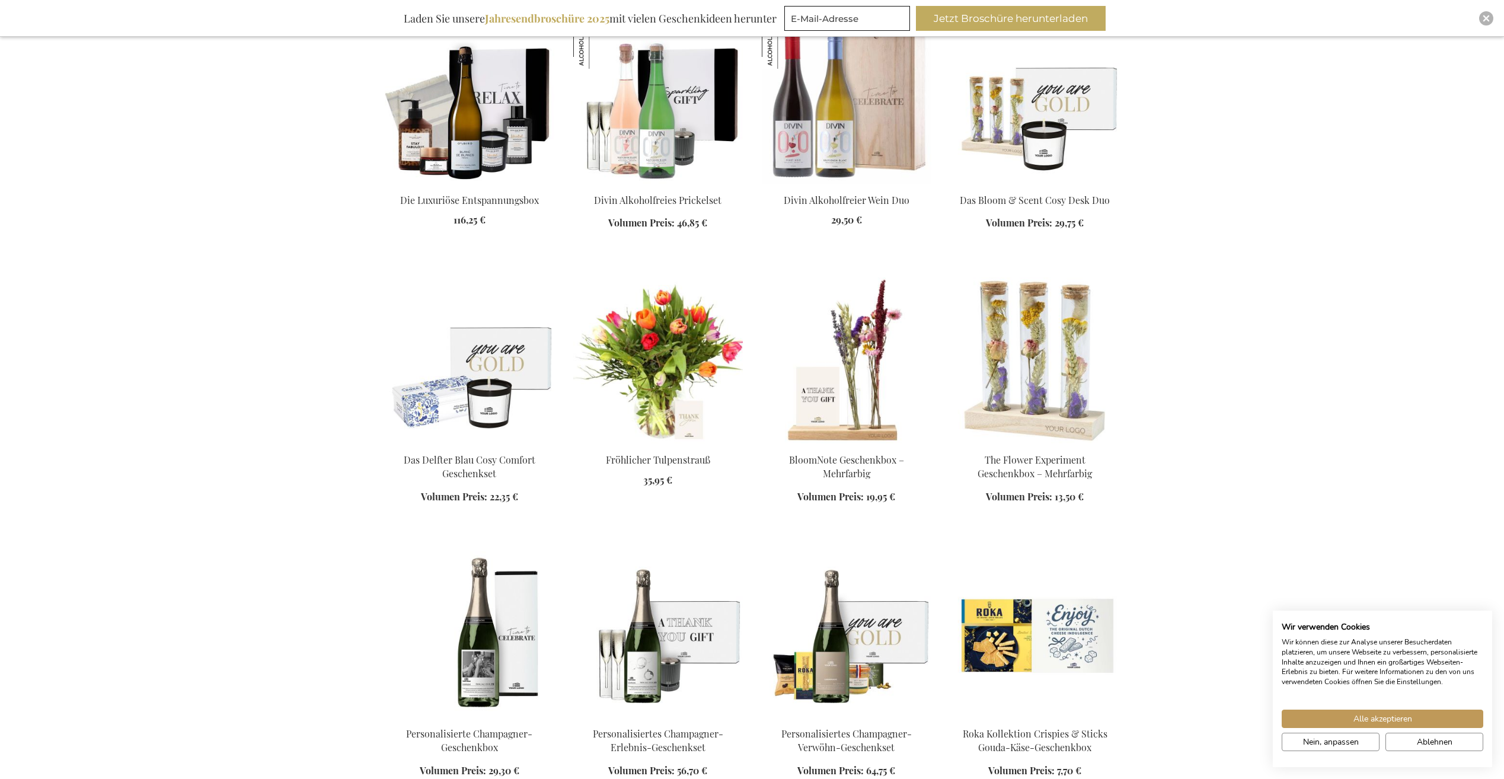
scroll to position [1897, 0]
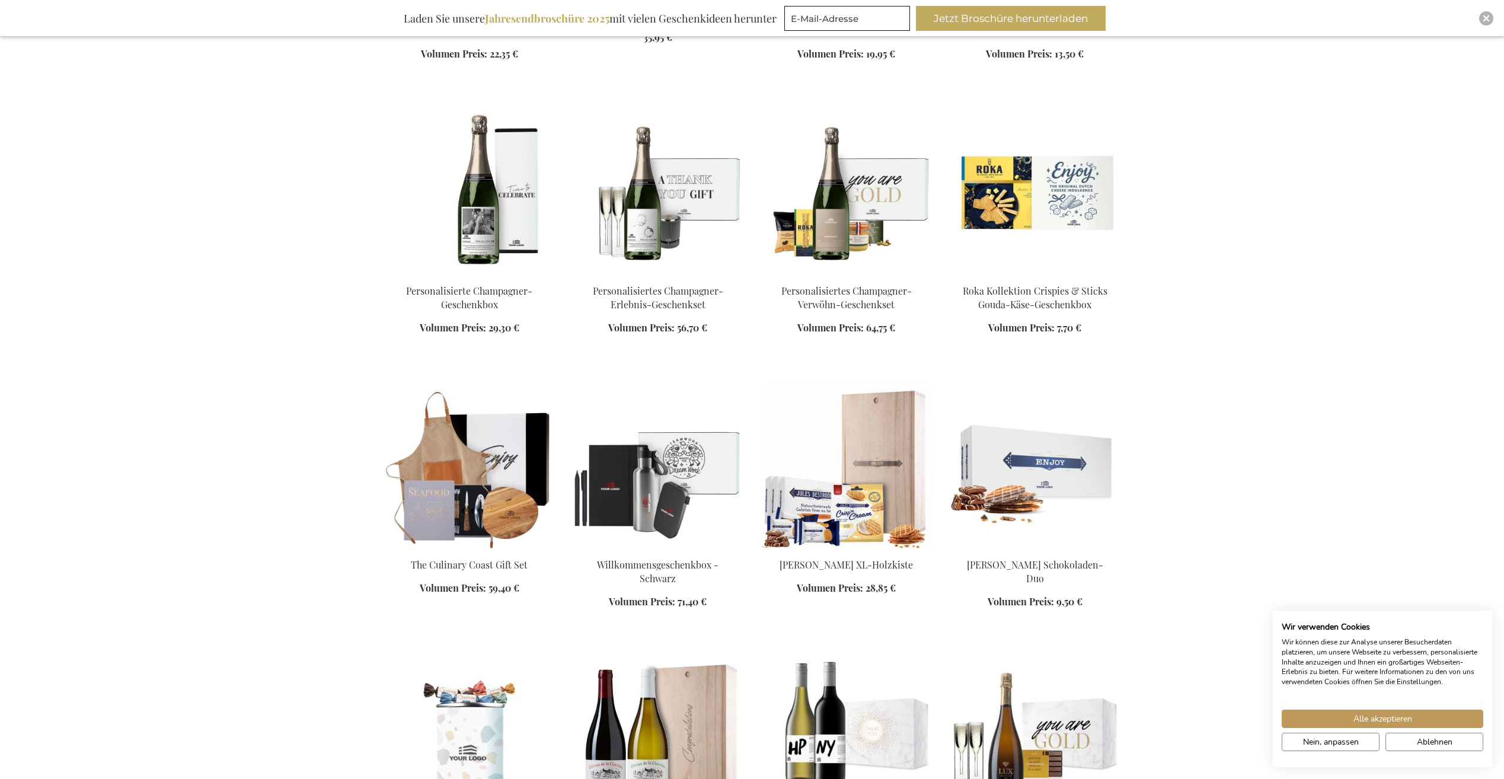
scroll to position [2312, 0]
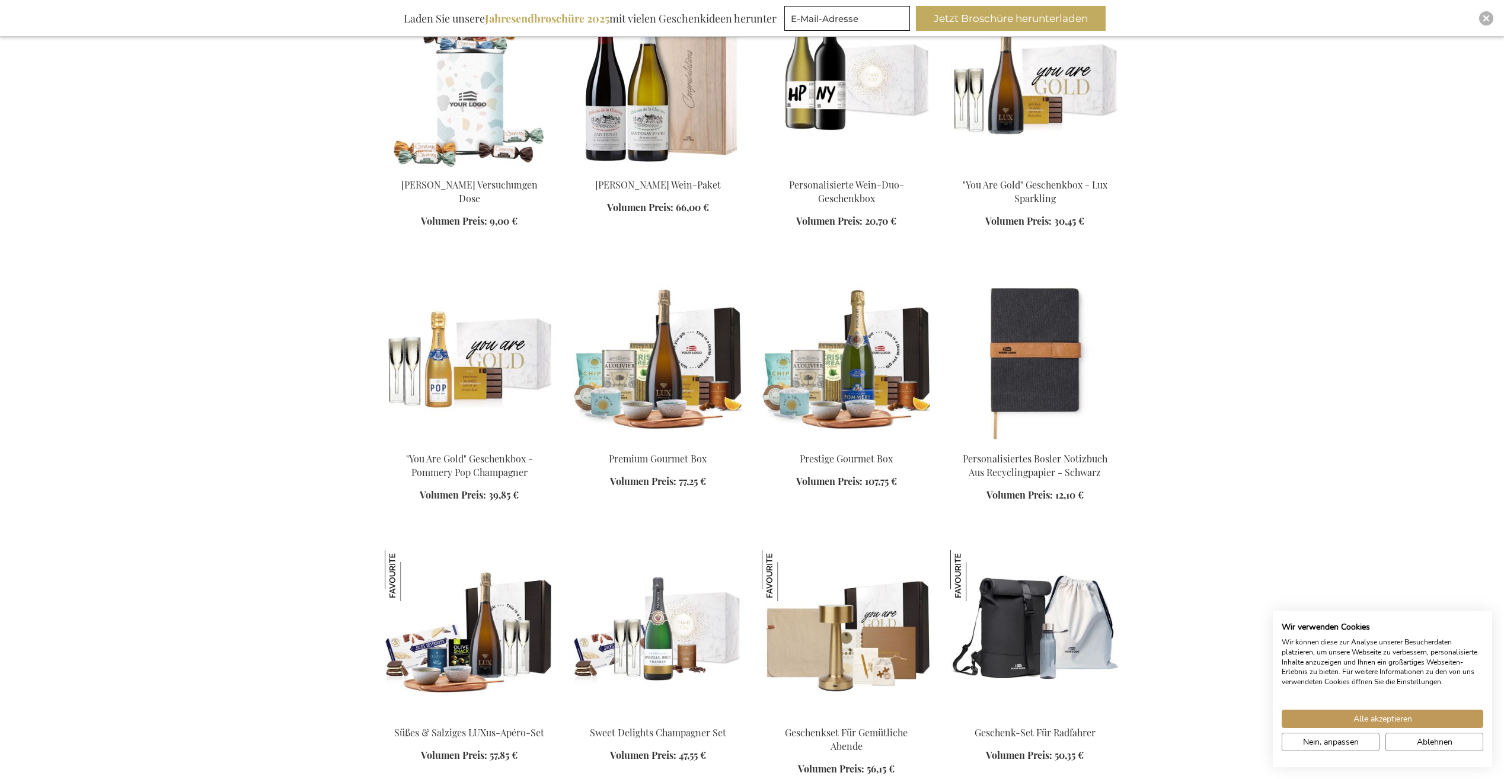
scroll to position [2964, 0]
